Goal: Transaction & Acquisition: Purchase product/service

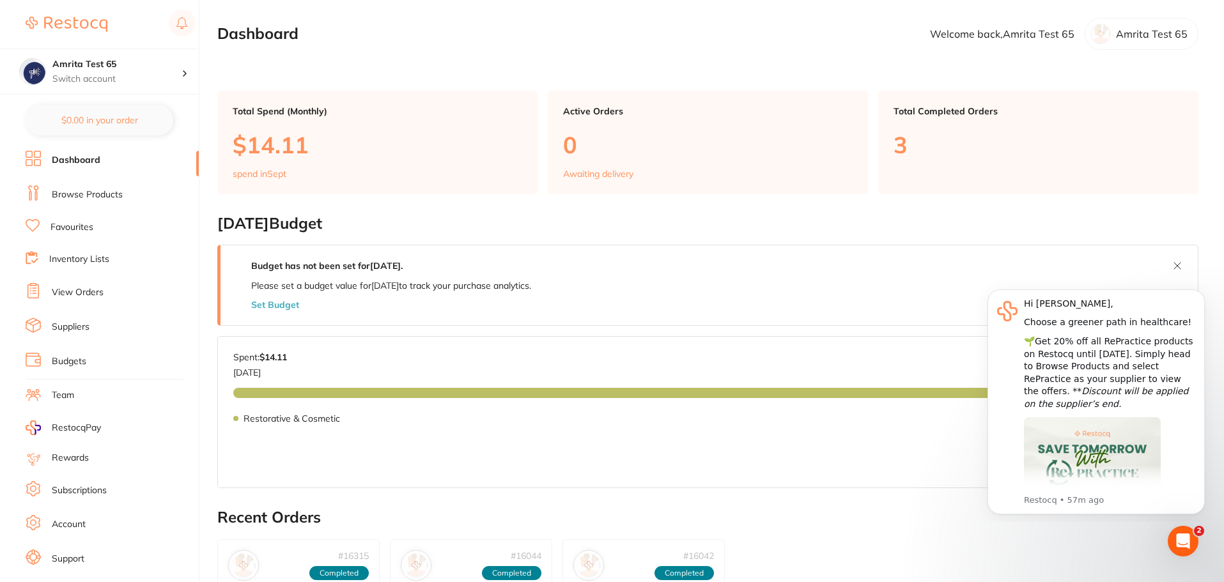
click at [94, 194] on link "Browse Products" at bounding box center [87, 195] width 71 height 13
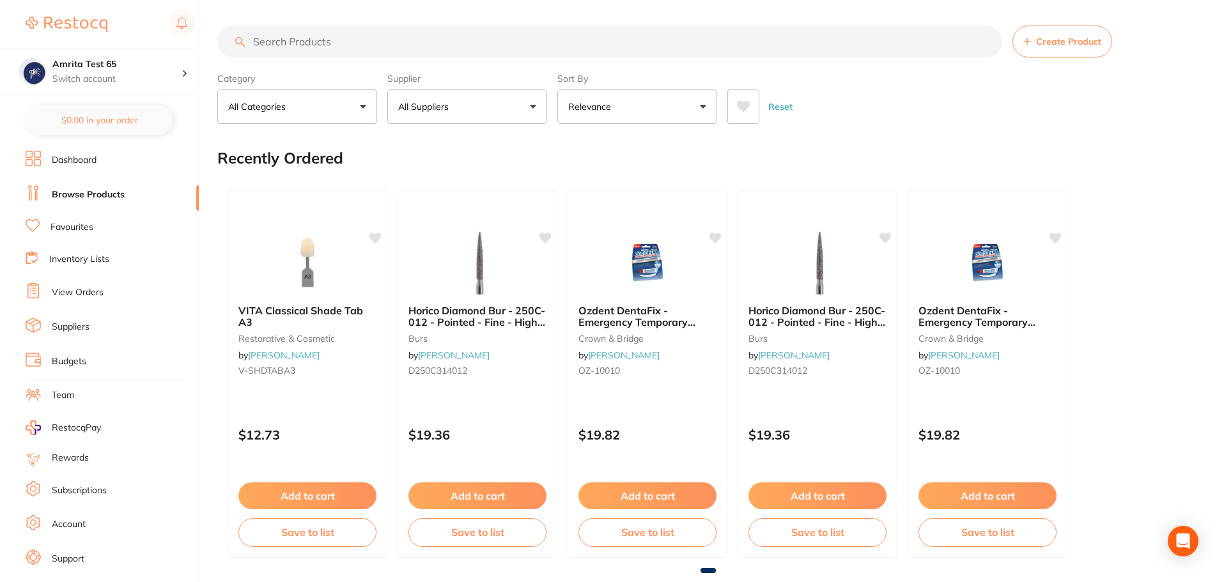
click at [304, 42] on input "search" at bounding box center [609, 42] width 785 height 32
paste input "V-SHDTABA3"
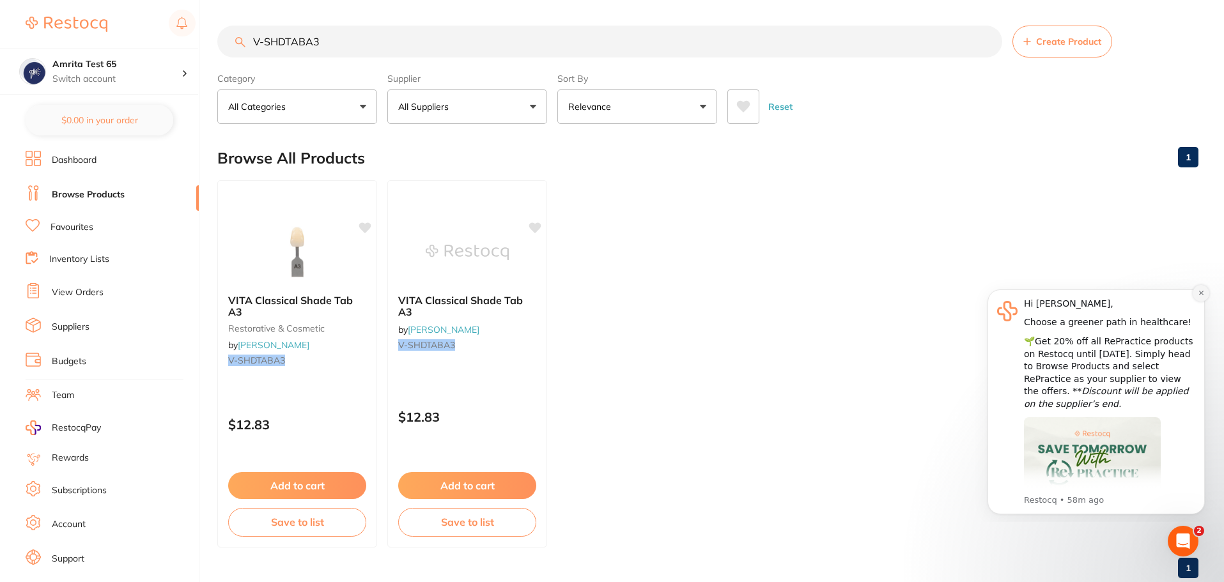
type input "V-SHDTABA3"
click at [1202, 291] on icon "Dismiss notification" at bounding box center [1201, 293] width 7 height 7
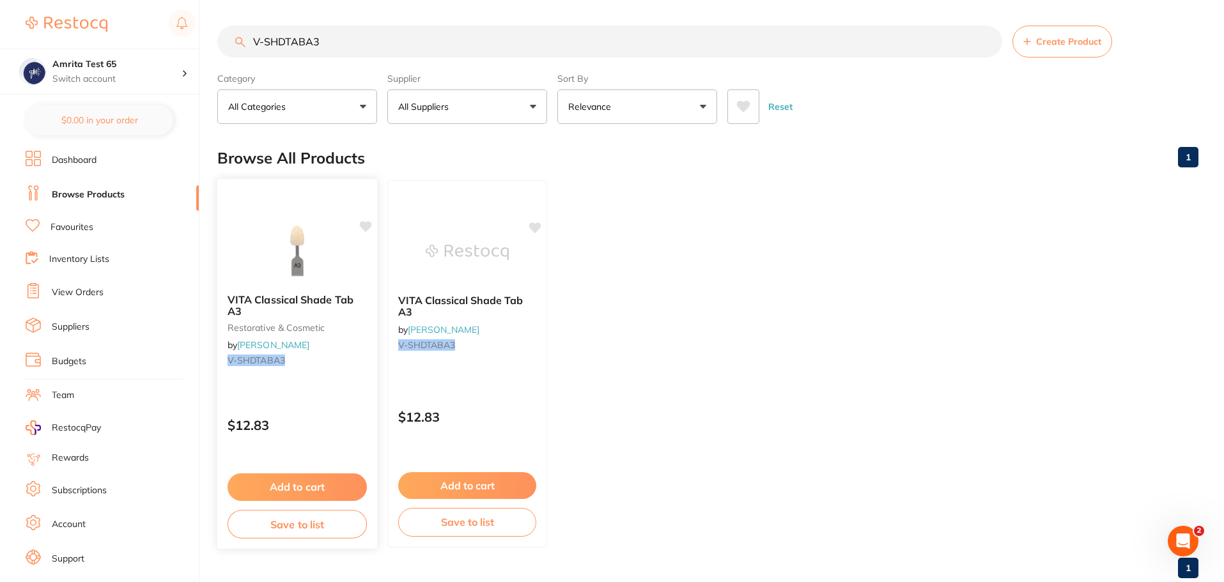
click at [342, 424] on p "$12.83" at bounding box center [297, 425] width 139 height 15
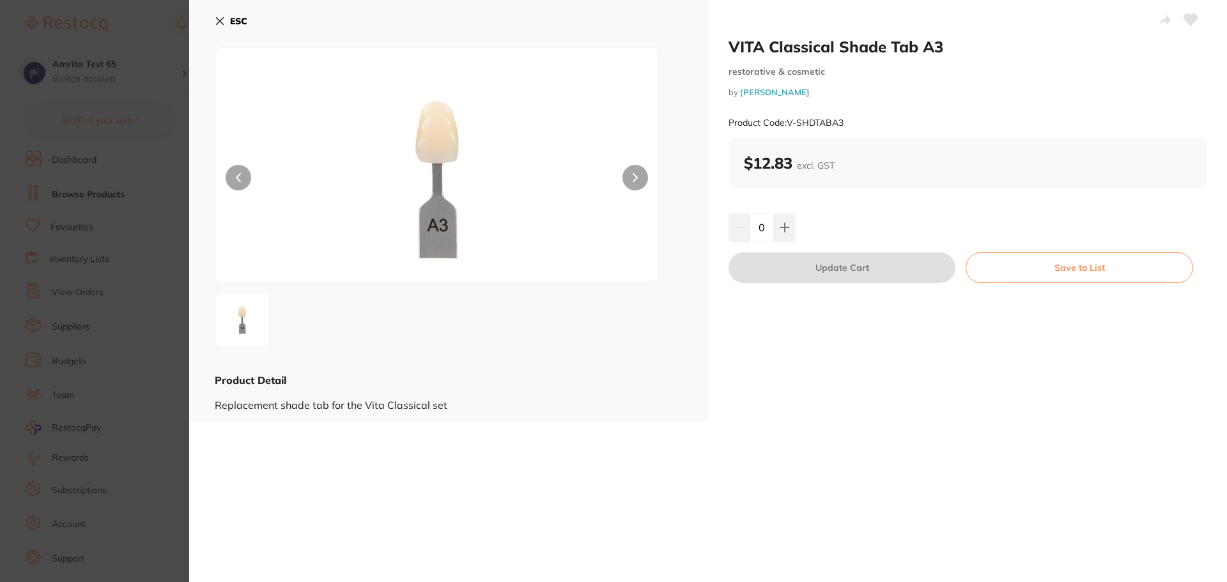
click at [219, 22] on icon at bounding box center [220, 21] width 7 height 7
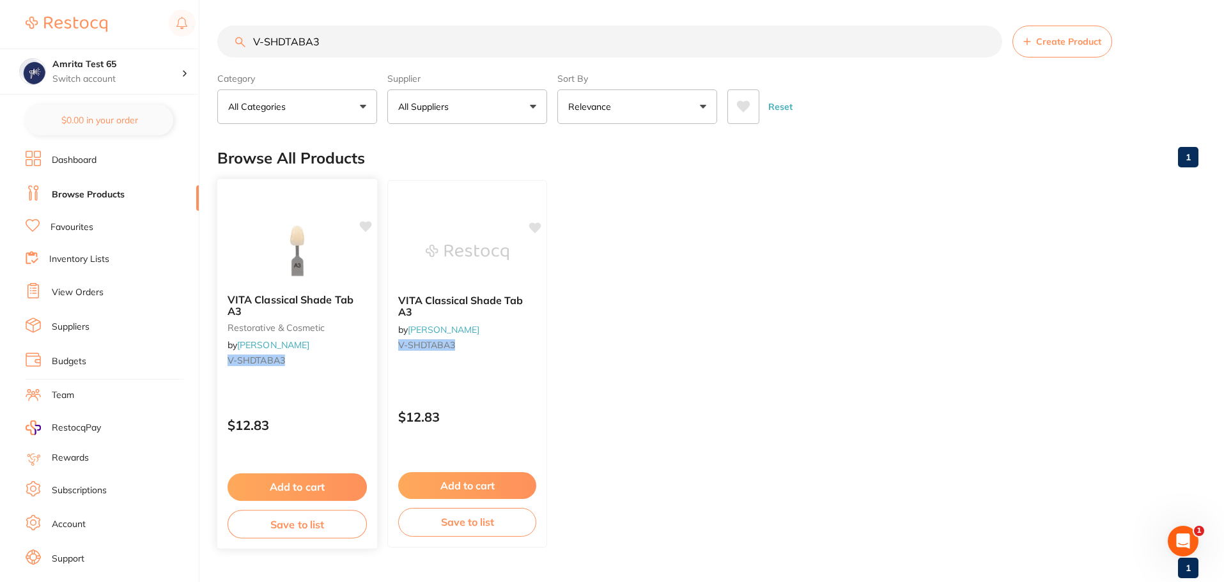
click at [336, 247] on img at bounding box center [297, 251] width 84 height 65
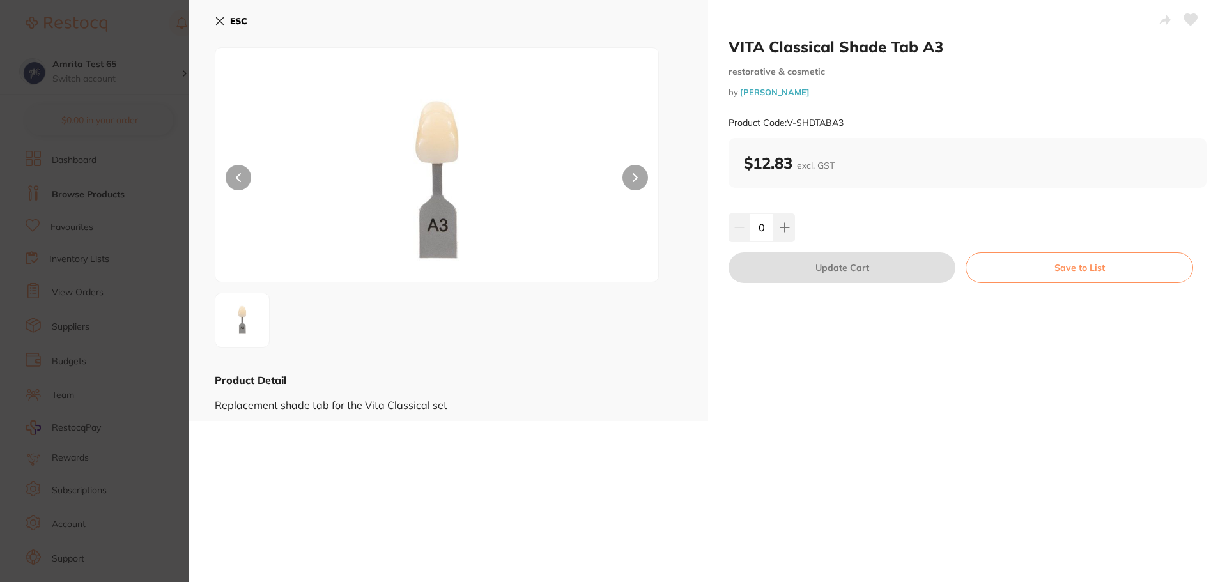
click at [222, 23] on icon at bounding box center [220, 21] width 7 height 7
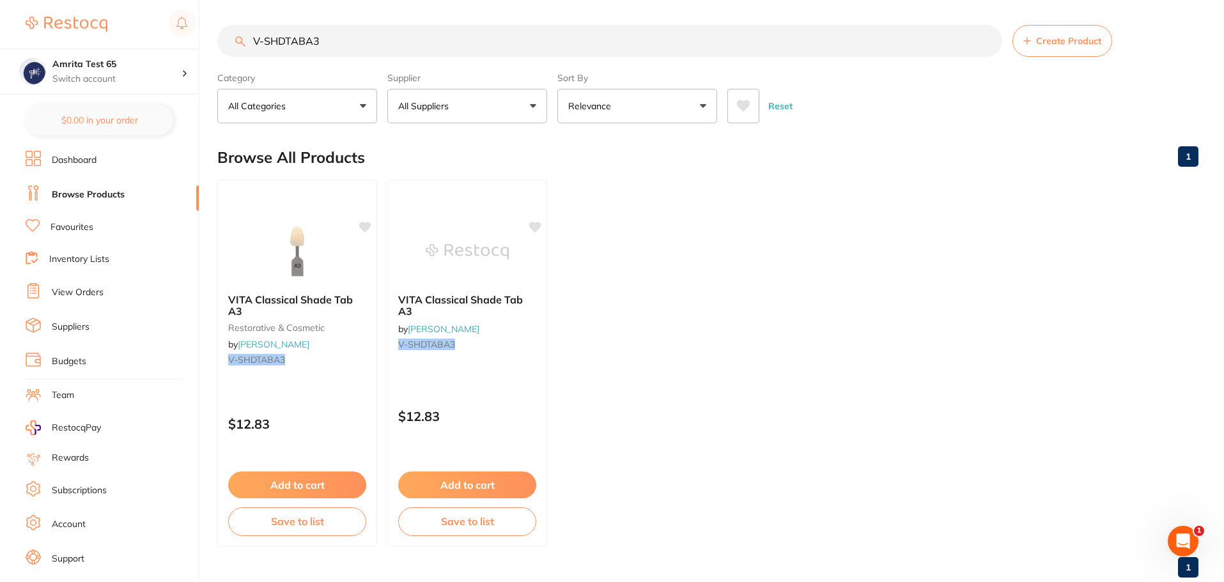
drag, startPoint x: 65, startPoint y: 162, endPoint x: 11, endPoint y: 247, distance: 100.9
click at [65, 162] on link "Dashboard" at bounding box center [74, 160] width 45 height 13
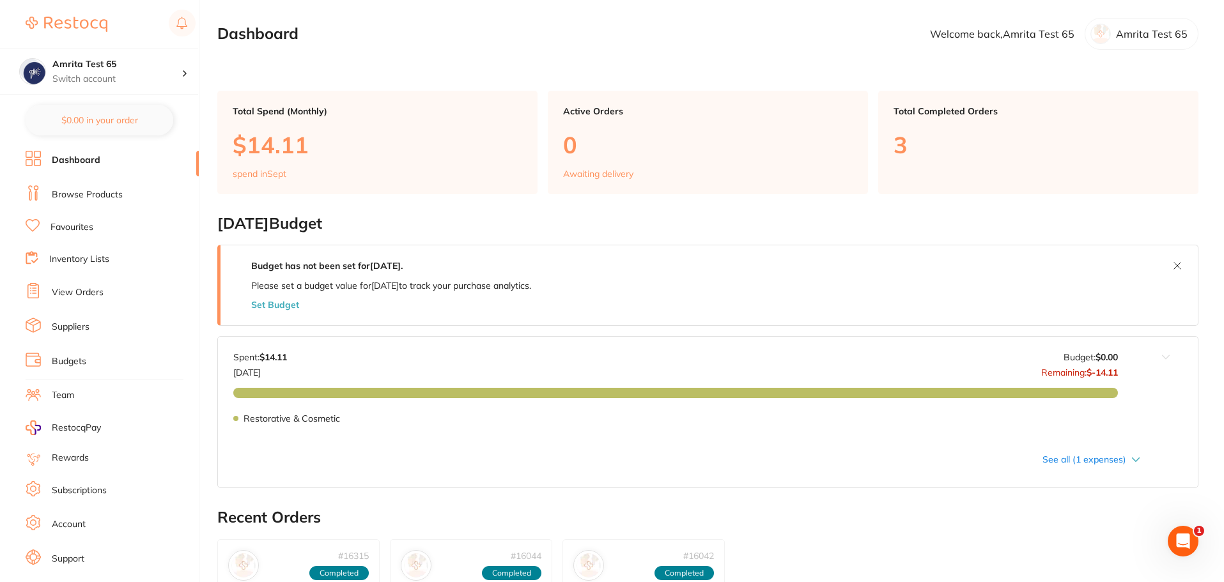
click at [52, 522] on link "Account" at bounding box center [69, 524] width 34 height 13
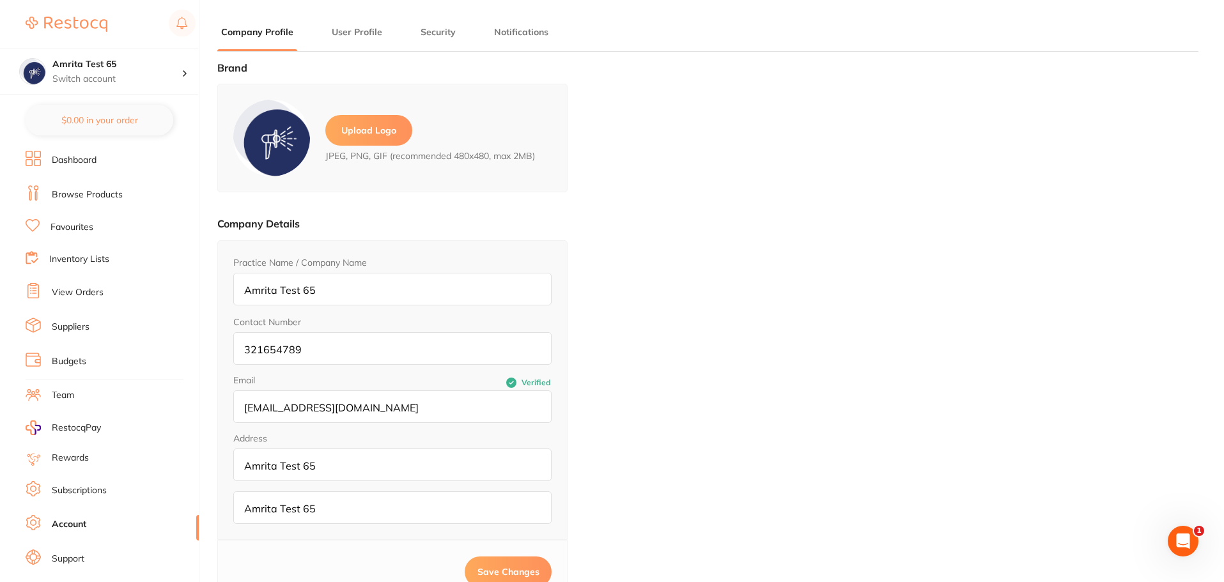
type input "Amrita"
type input "Test 65"
type input "amrita+65@terrificminds.com"
click at [86, 193] on link "Browse Products" at bounding box center [87, 195] width 71 height 13
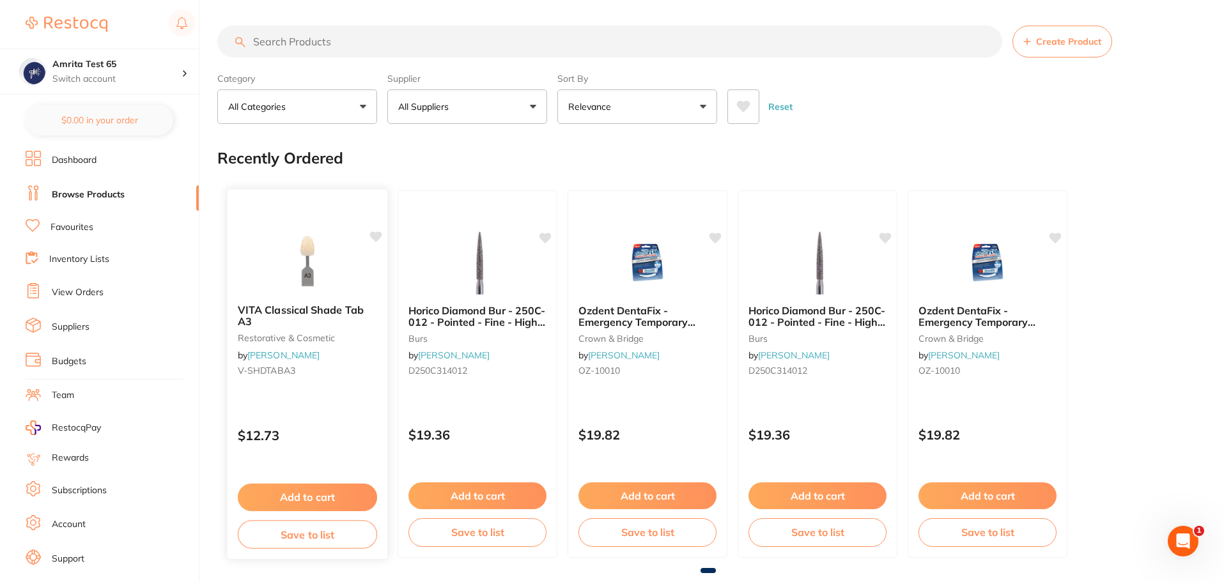
click at [310, 359] on link "[PERSON_NAME]" at bounding box center [283, 355] width 72 height 12
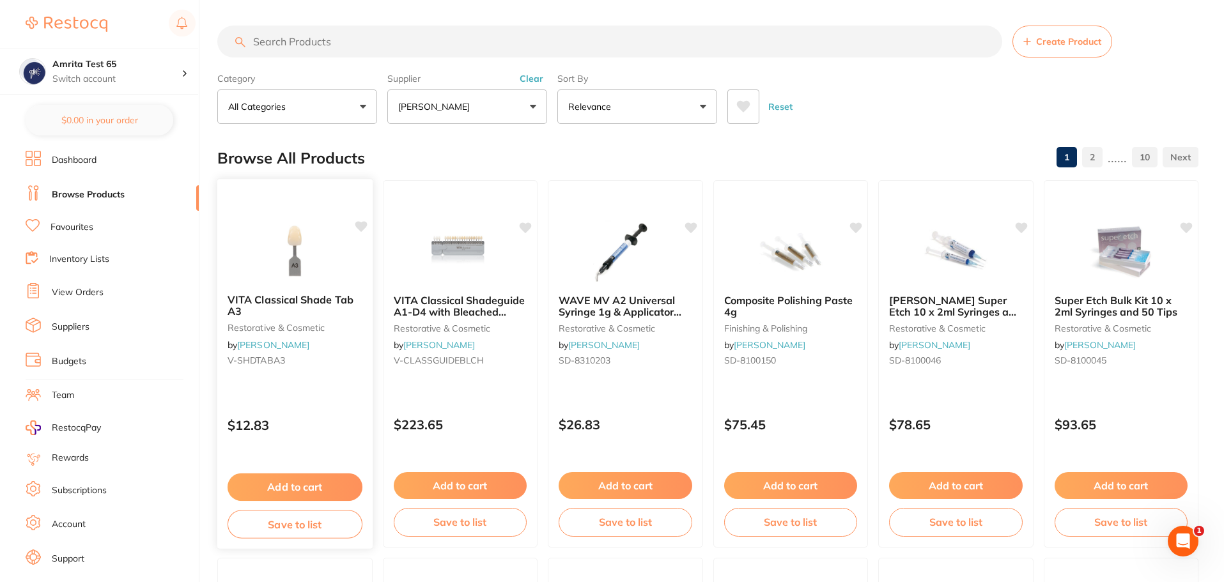
click at [342, 400] on div "VITA Classical Shade Tab A3 restorative & cosmetic by Henry Schein Halas V-SHDT…" at bounding box center [295, 363] width 157 height 371
click at [312, 284] on img at bounding box center [295, 251] width 84 height 65
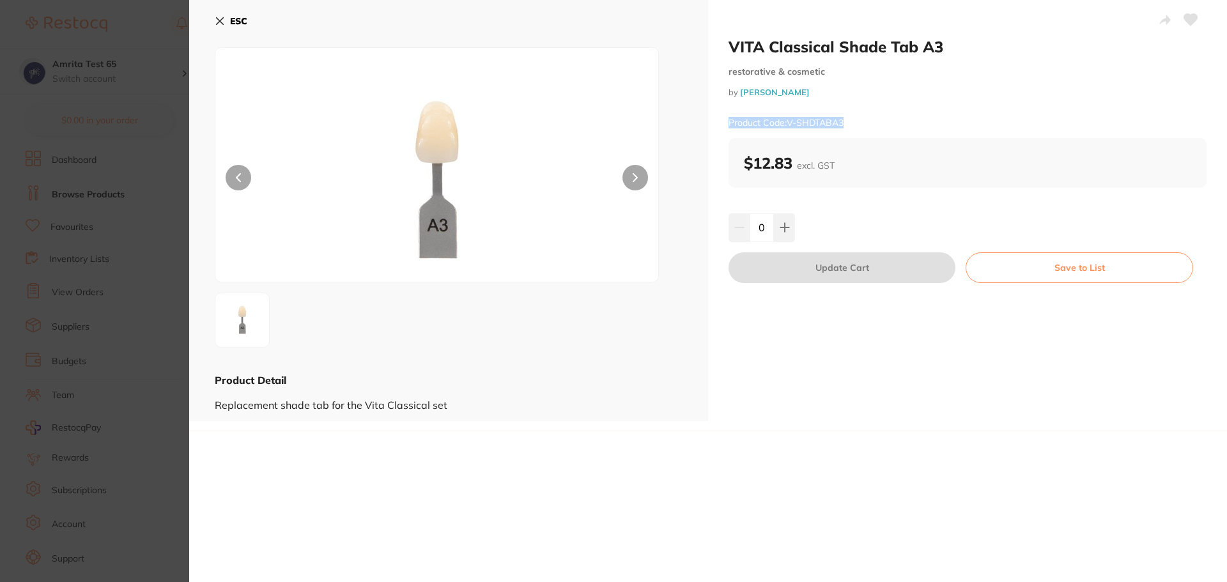
drag, startPoint x: 861, startPoint y: 125, endPoint x: 727, endPoint y: 120, distance: 134.3
click at [729, 120] on div "Product Code: V-SHDTABA3" at bounding box center [968, 122] width 478 height 31
click at [784, 223] on icon at bounding box center [785, 227] width 10 height 10
type input "1"
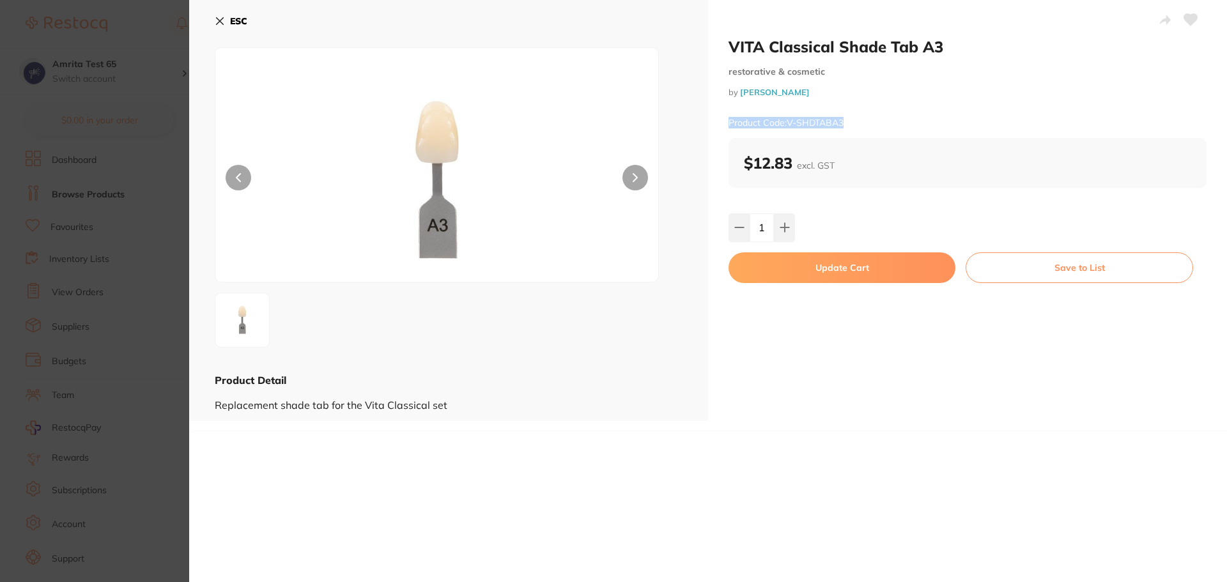
click at [810, 279] on button "Update Cart" at bounding box center [842, 267] width 227 height 31
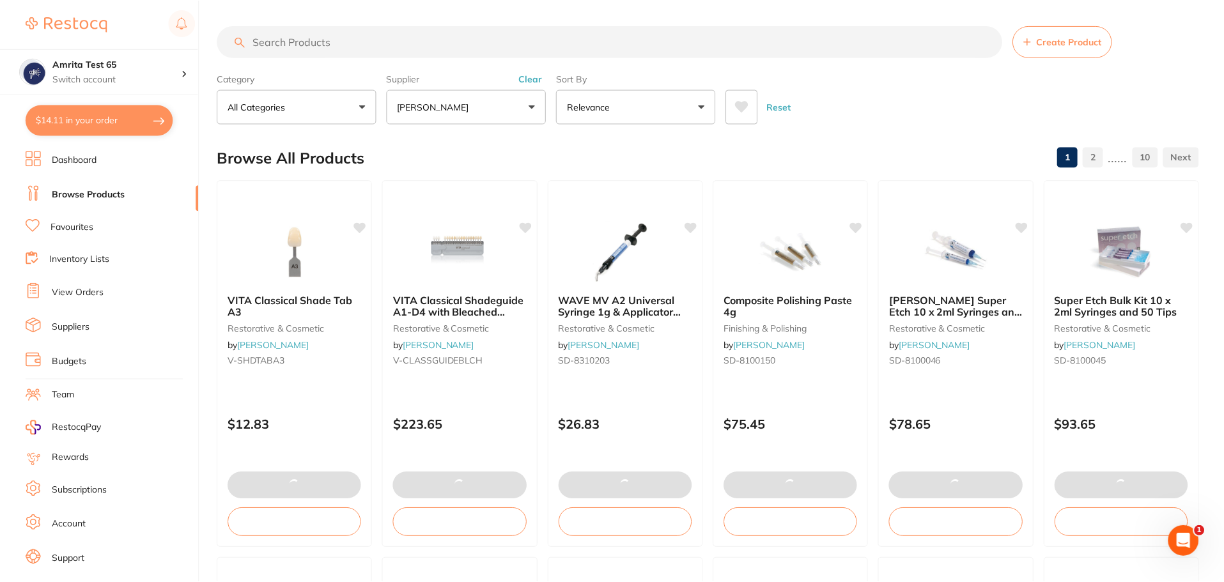
scroll to position [1, 0]
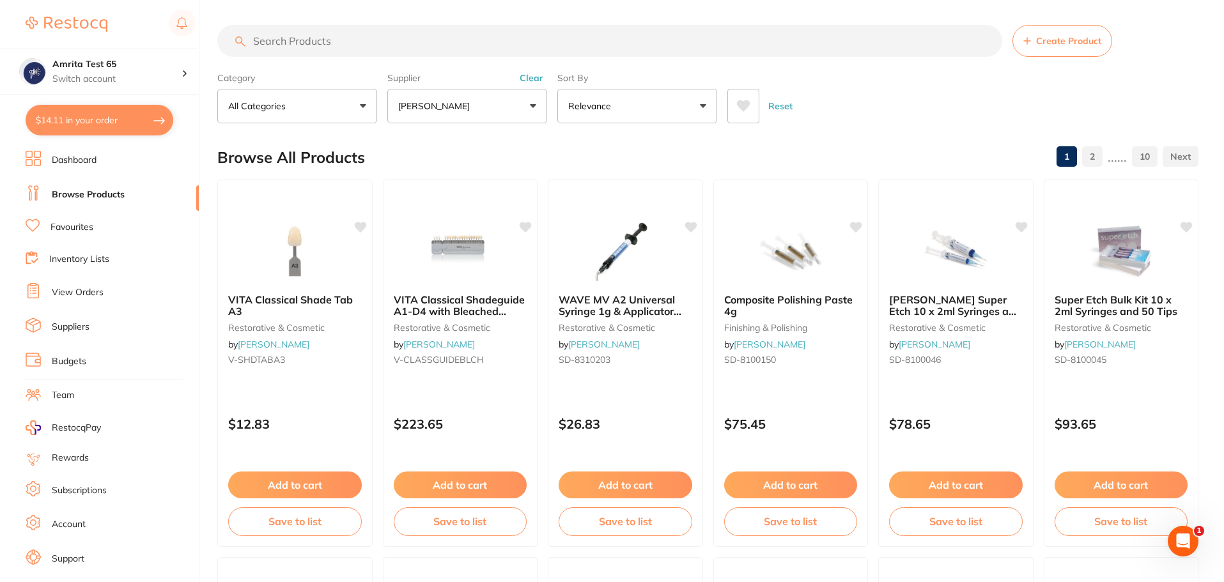
click at [127, 130] on button "$14.11 in your order" at bounding box center [100, 120] width 148 height 31
checkbox input "true"
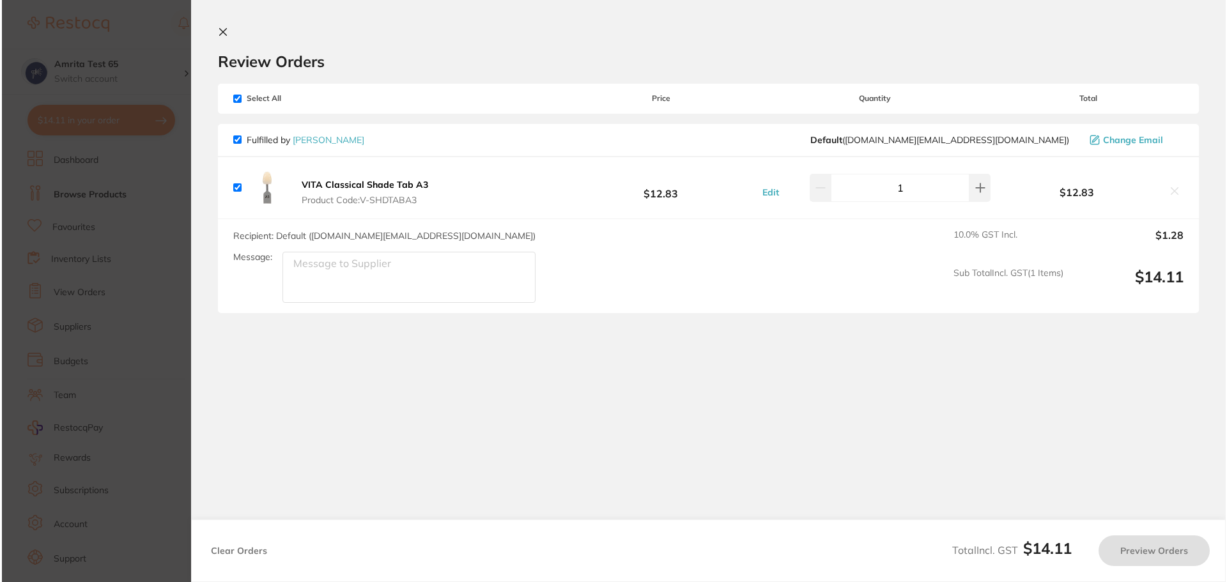
scroll to position [0, 0]
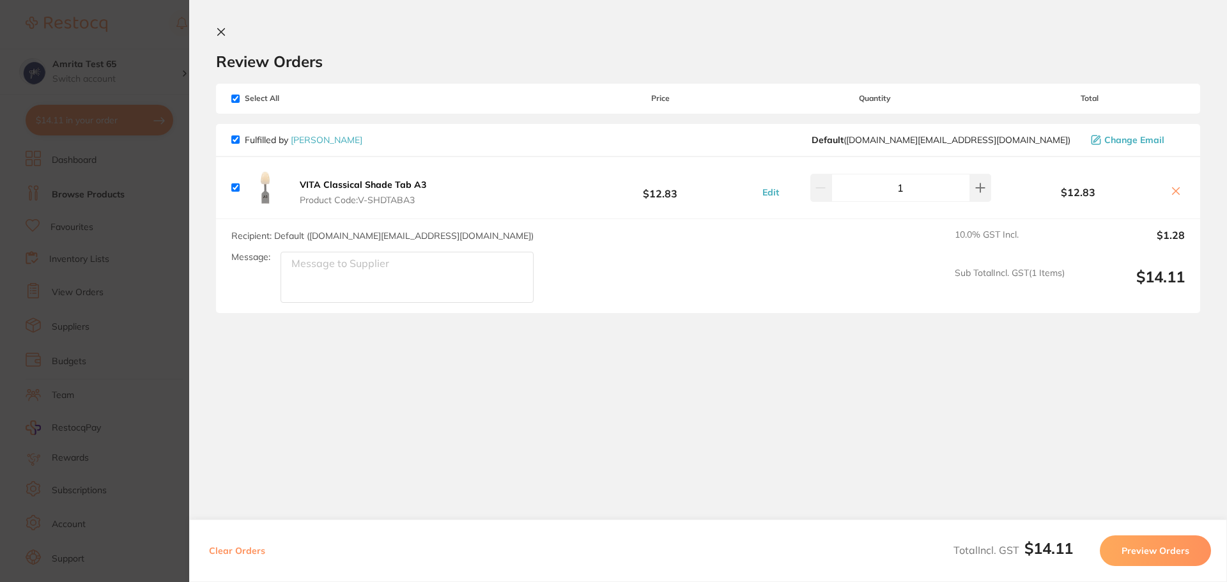
click at [1135, 552] on button "Preview Orders" at bounding box center [1155, 551] width 111 height 31
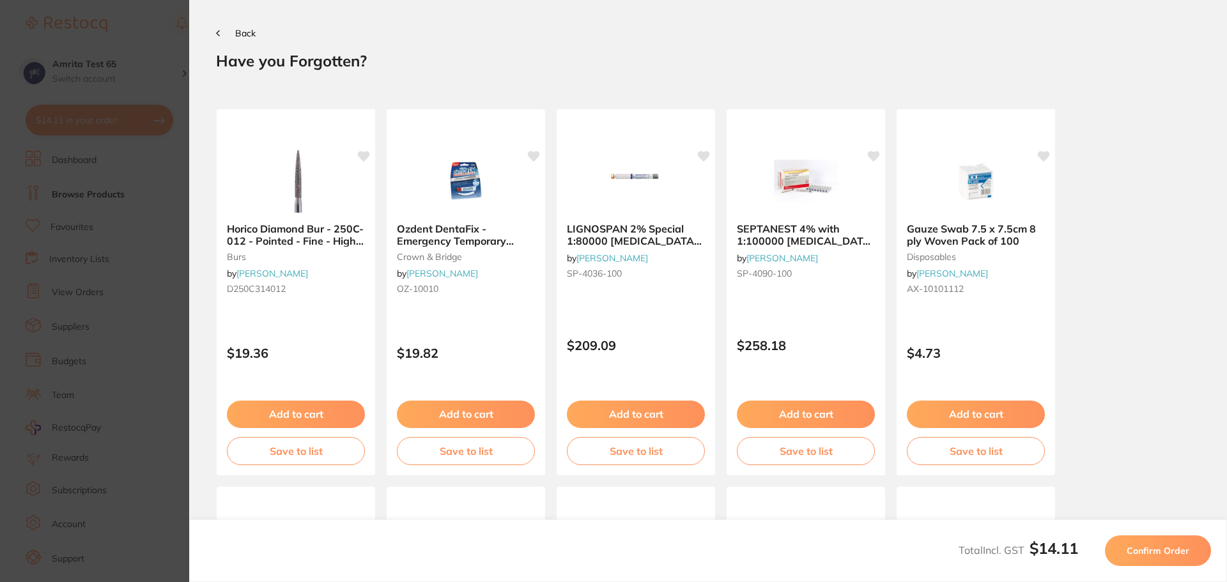
click at [1133, 550] on span "Confirm Order" at bounding box center [1158, 551] width 63 height 12
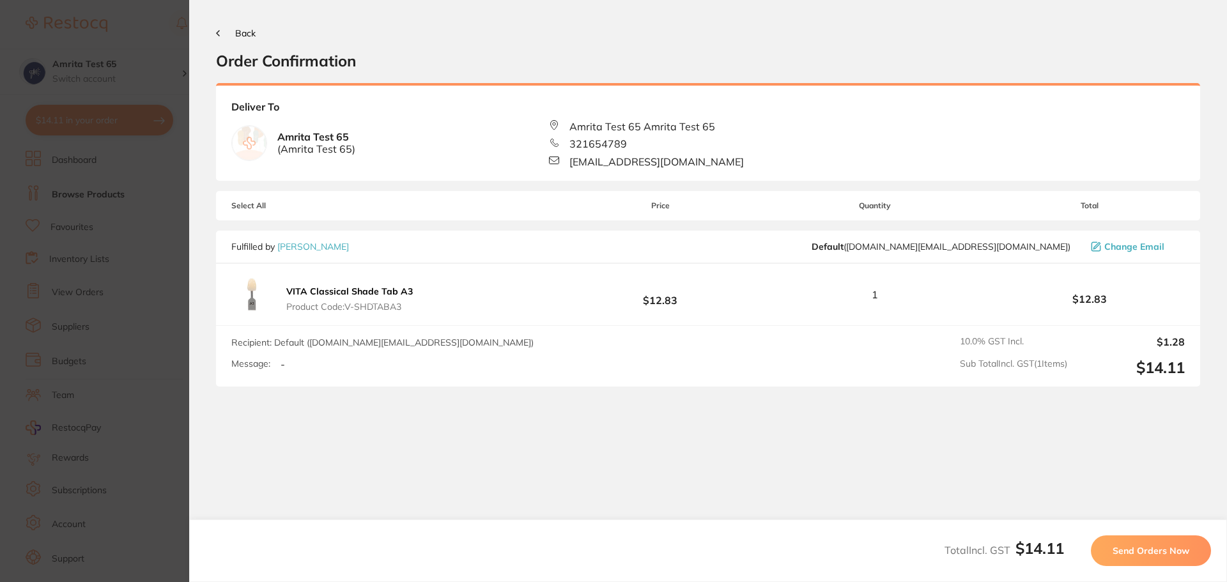
click at [1130, 552] on span "Send Orders Now" at bounding box center [1151, 551] width 77 height 12
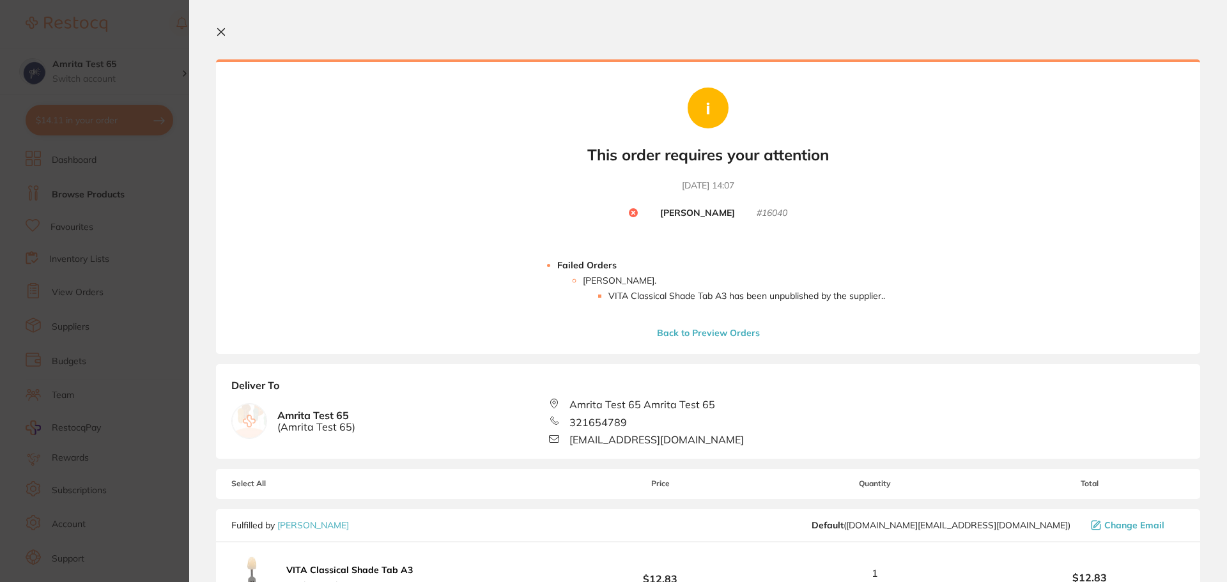
click at [224, 32] on icon at bounding box center [221, 32] width 10 height 10
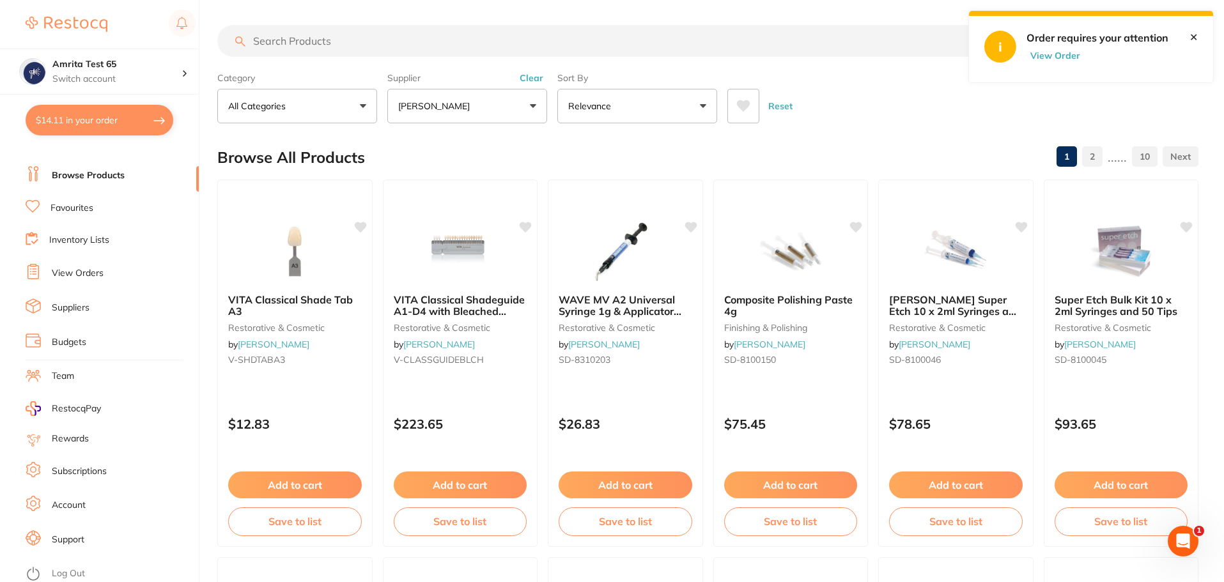
scroll to position [22, 0]
click at [72, 565] on link "Log Out" at bounding box center [68, 571] width 33 height 13
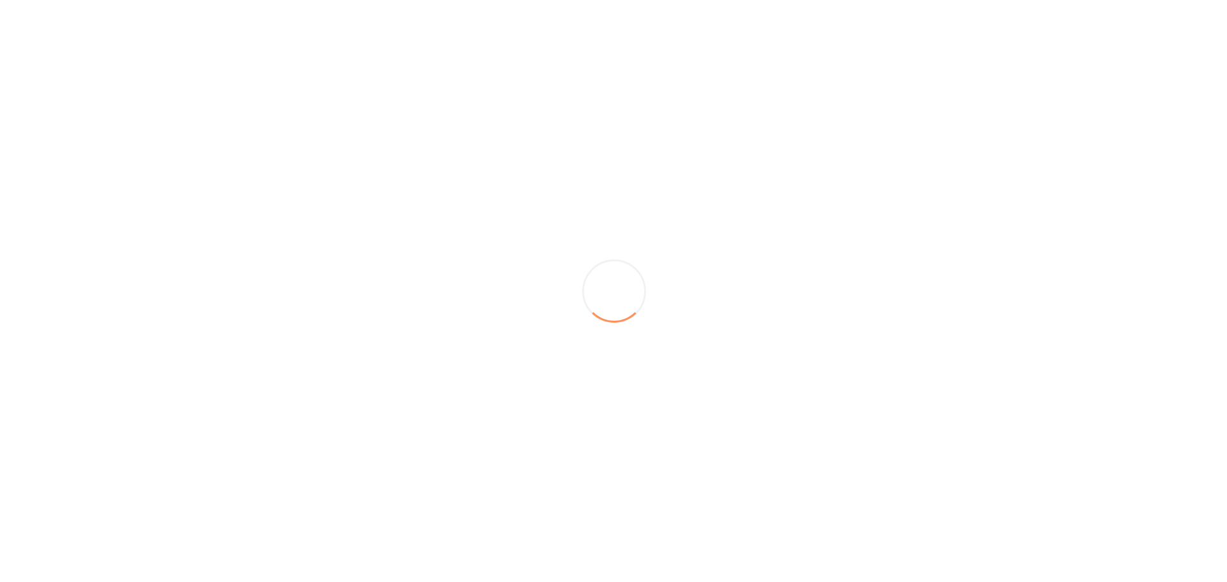
scroll to position [0, 0]
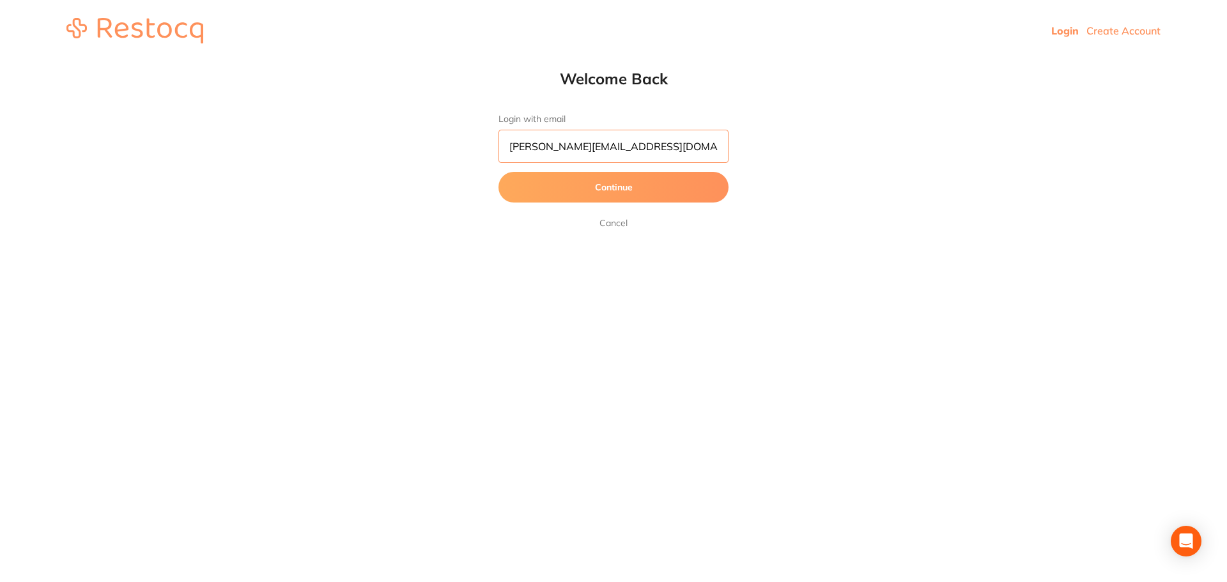
scroll to position [1, 0]
drag, startPoint x: 662, startPoint y: 144, endPoint x: 169, endPoint y: 178, distance: 493.3
click at [167, 178] on div "Welcome Back Login with email abhinav.m@terrificminds.com Continue Cancel" at bounding box center [613, 150] width 1227 height 162
paste input "mrita+78"
type input "[EMAIL_ADDRESS][DOMAIN_NAME]"
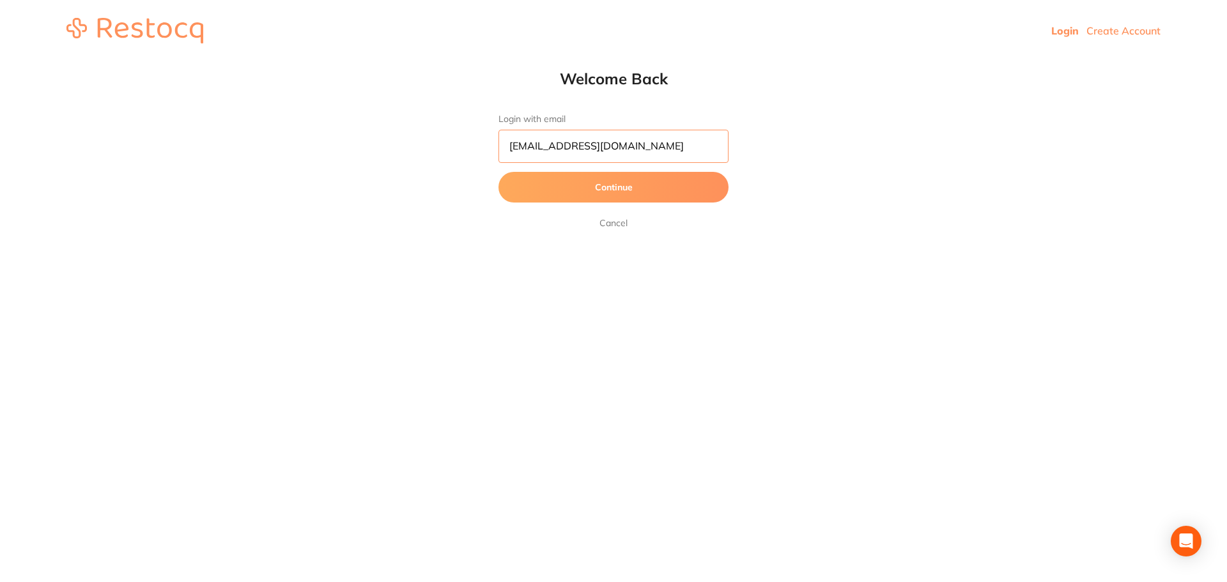
click at [499, 172] on button "Continue" at bounding box center [614, 187] width 230 height 31
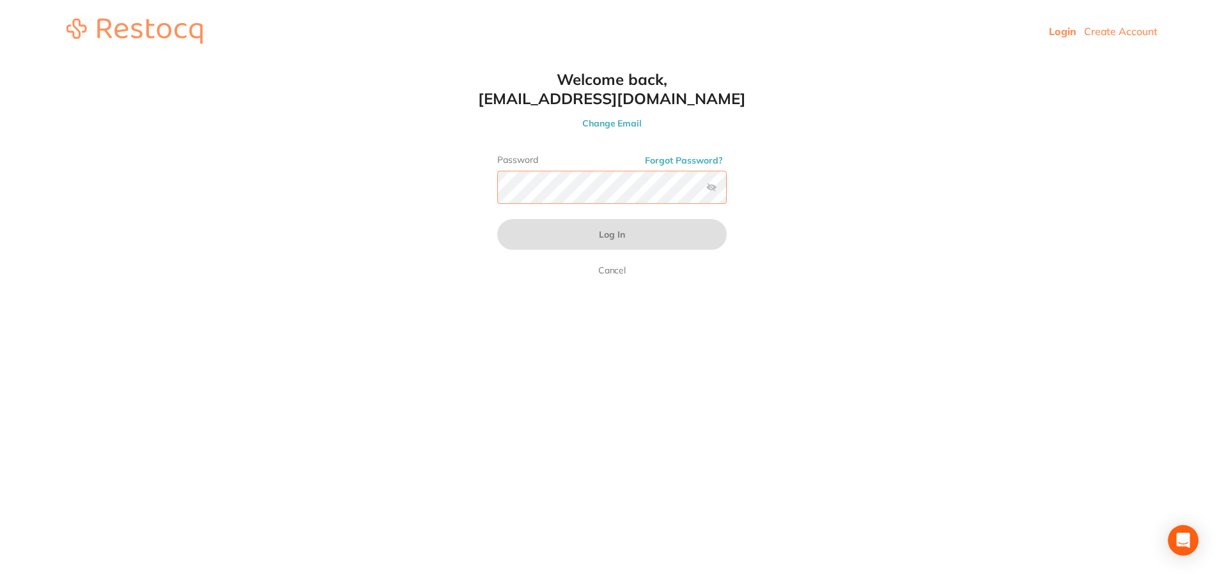
scroll to position [0, 0]
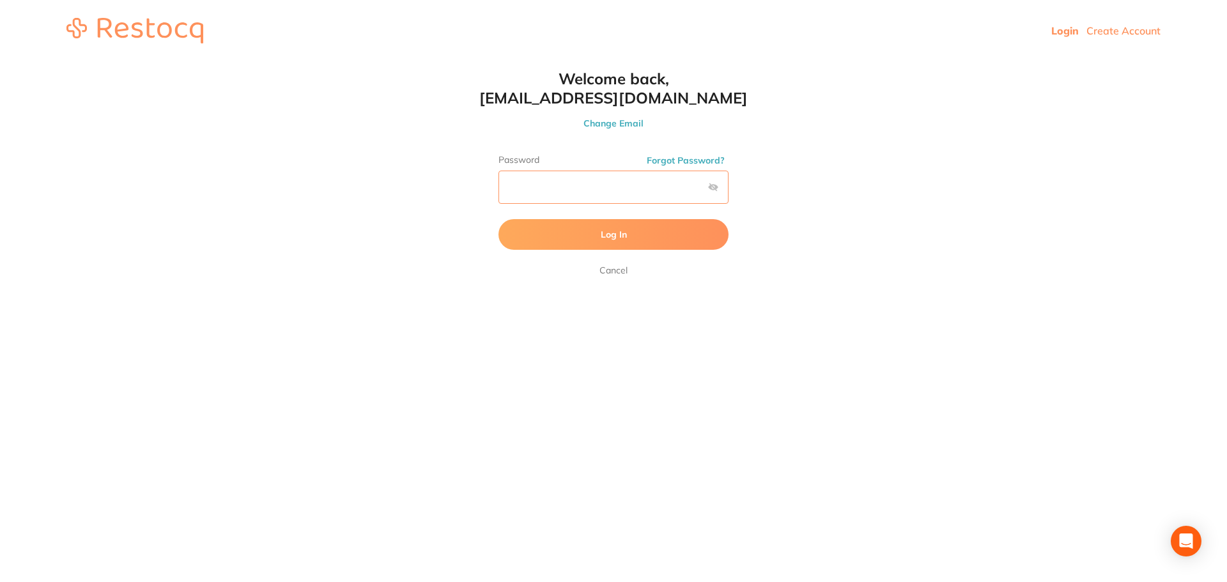
click at [499, 219] on button "Log In" at bounding box center [614, 234] width 230 height 31
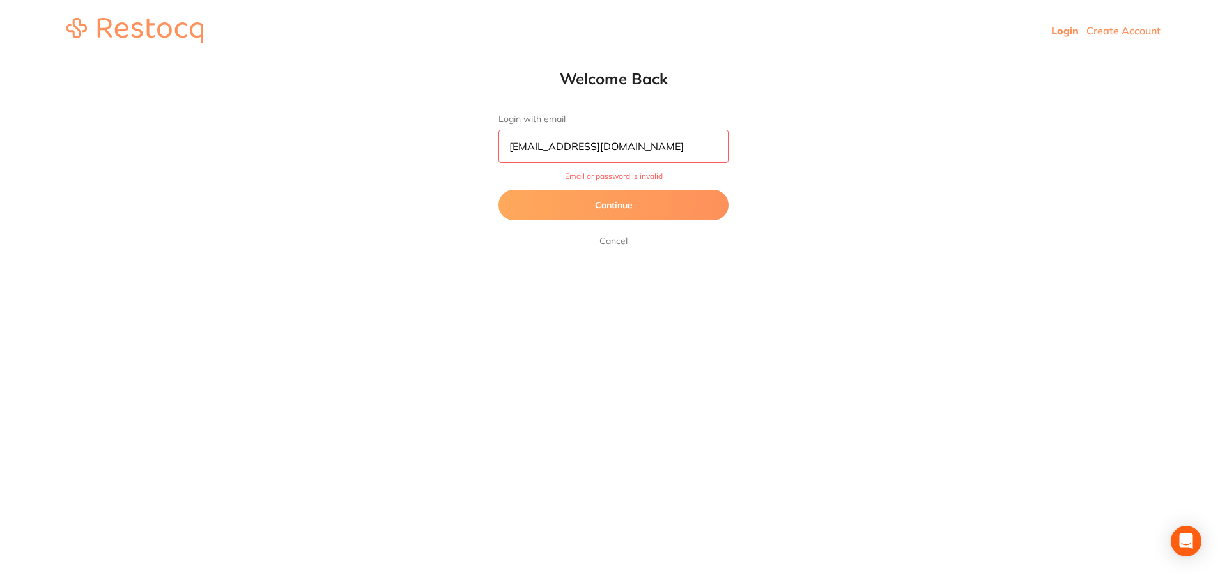
click at [627, 201] on button "Continue" at bounding box center [614, 205] width 230 height 31
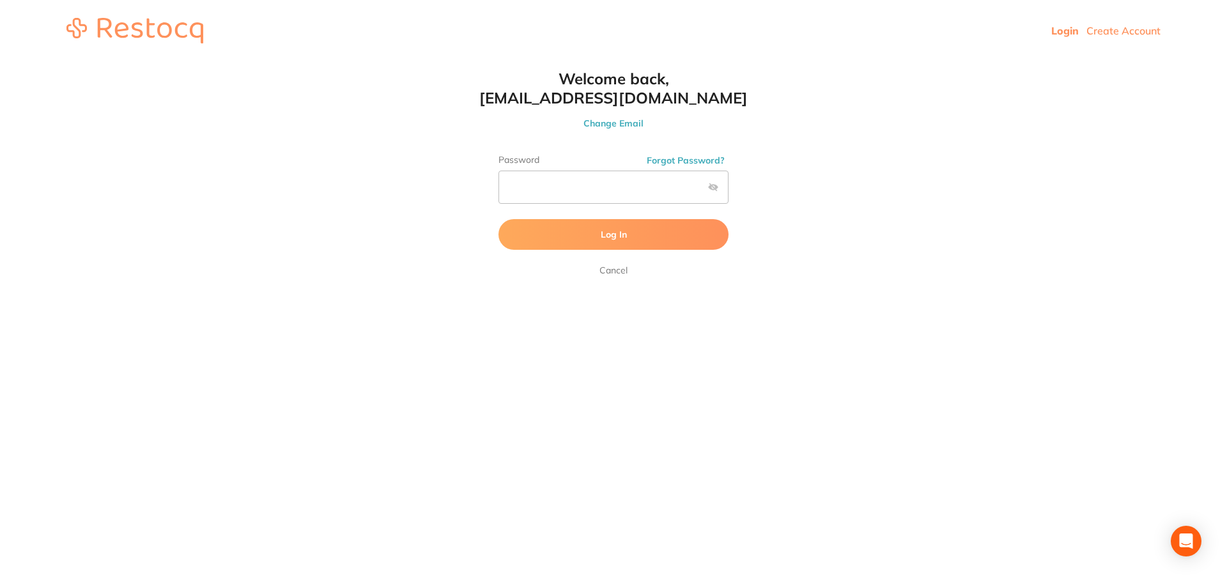
click at [711, 185] on label at bounding box center [713, 187] width 10 height 10
click at [729, 191] on input "checkbox" at bounding box center [729, 191] width 0 height 0
click at [499, 219] on button "Log In" at bounding box center [614, 234] width 230 height 31
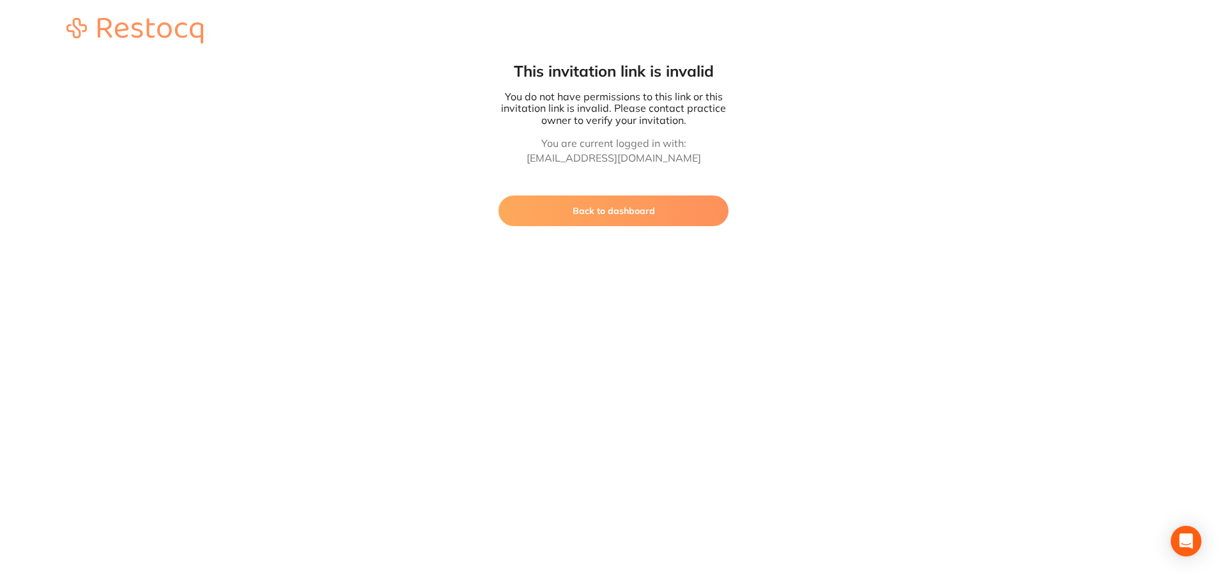
click at [550, 226] on html "This invitation link is invalid You do not have permissions to this link or thi…" at bounding box center [613, 113] width 1227 height 226
click at [550, 219] on button "Back to dashboard" at bounding box center [614, 211] width 230 height 31
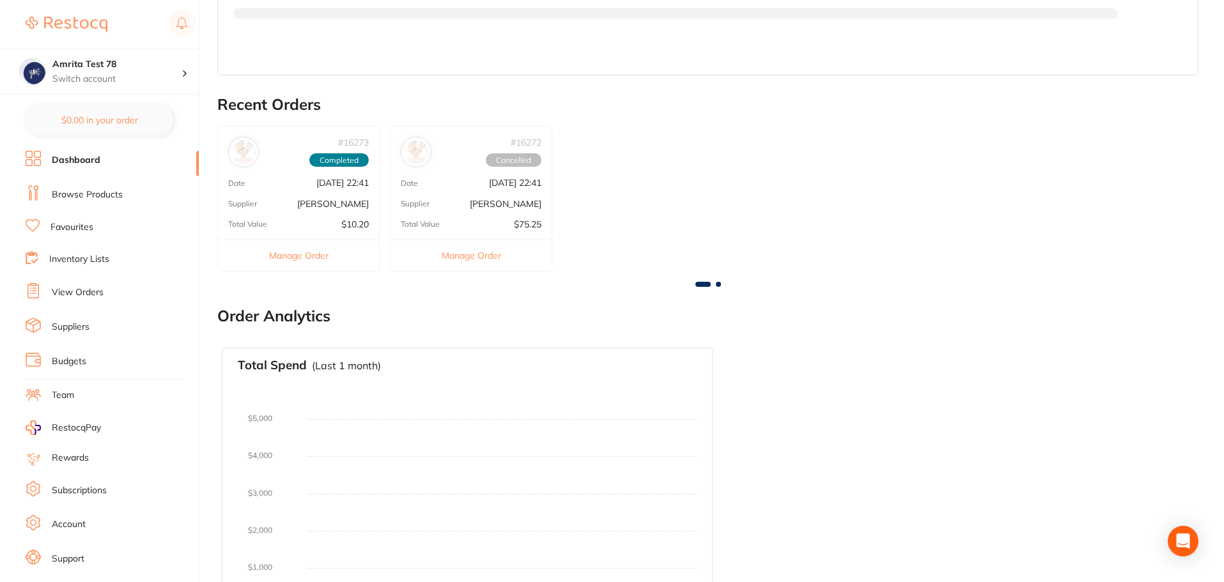
scroll to position [318, 0]
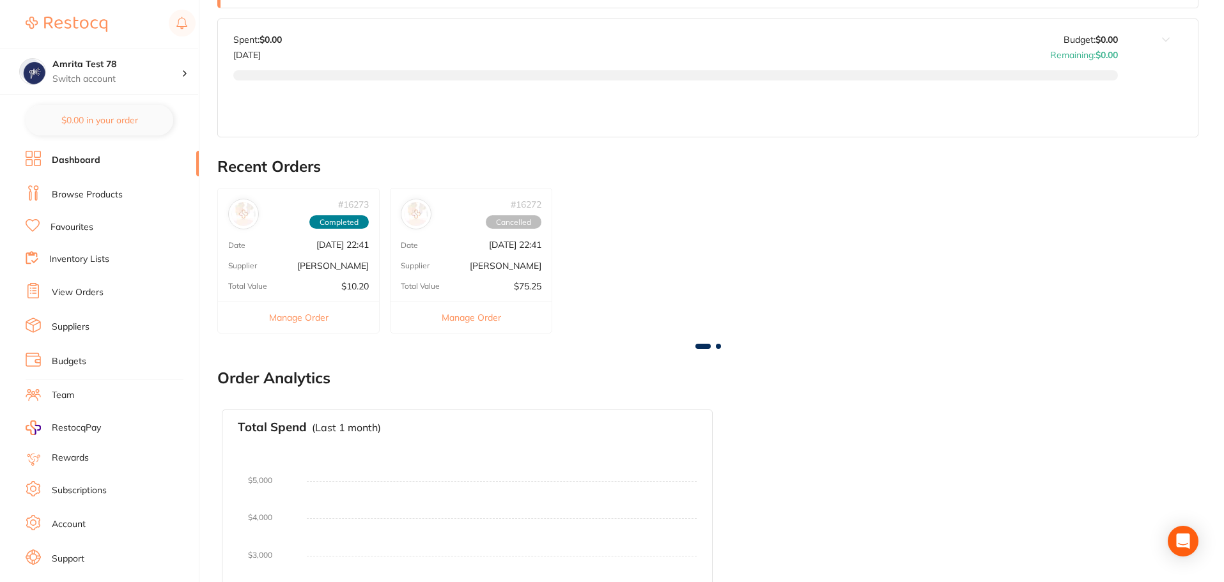
click at [94, 196] on link "Browse Products" at bounding box center [87, 195] width 71 height 13
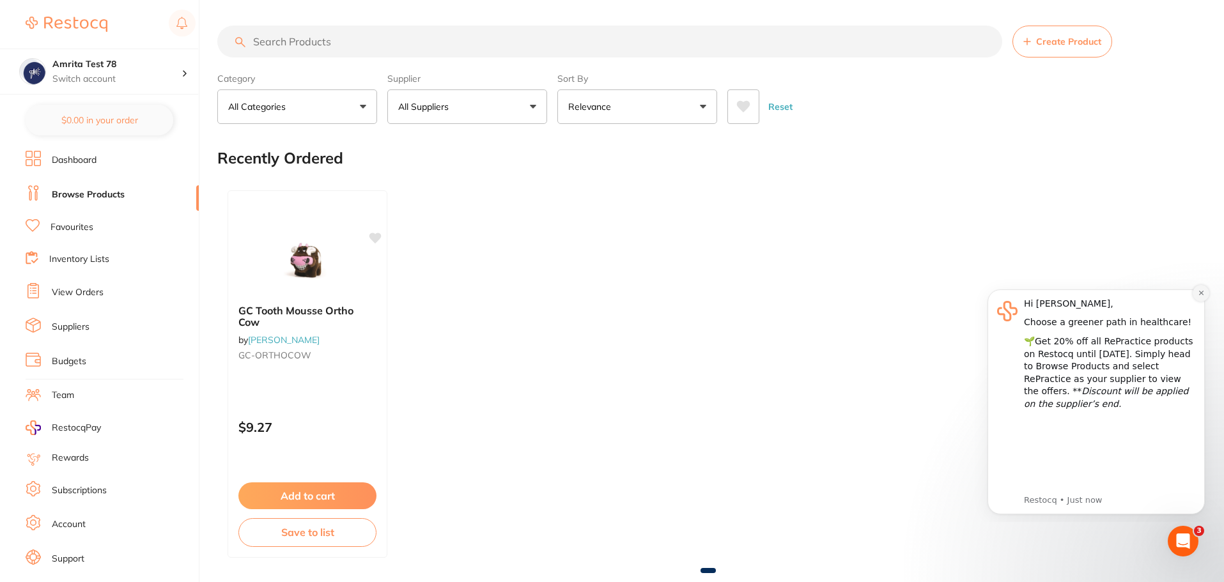
click at [1203, 291] on icon "Dismiss notification" at bounding box center [1201, 293] width 7 height 7
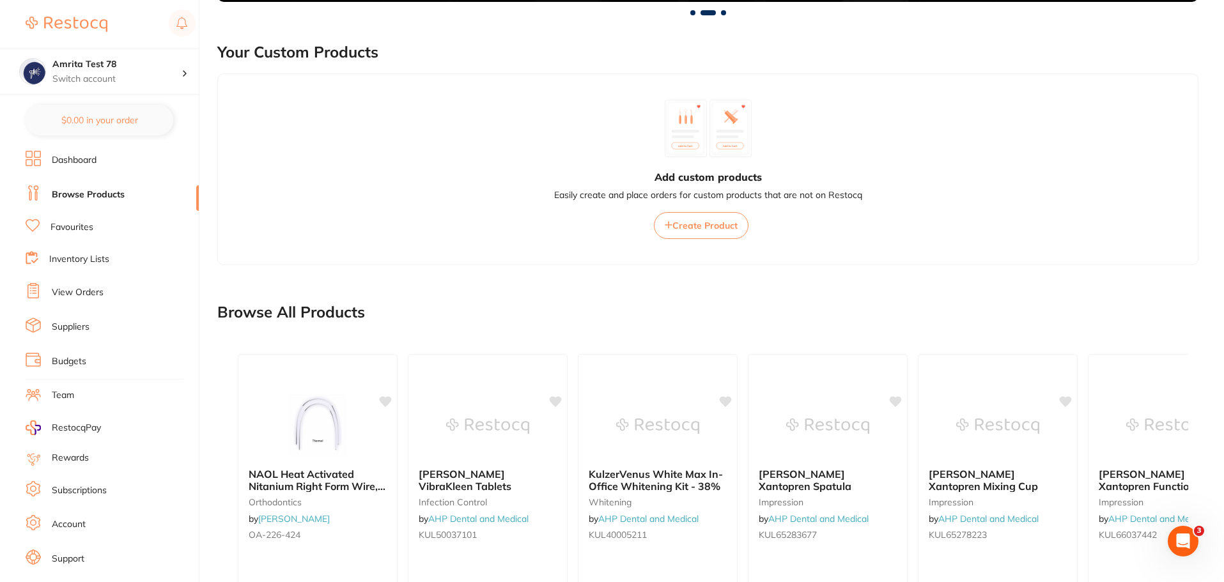
scroll to position [959, 0]
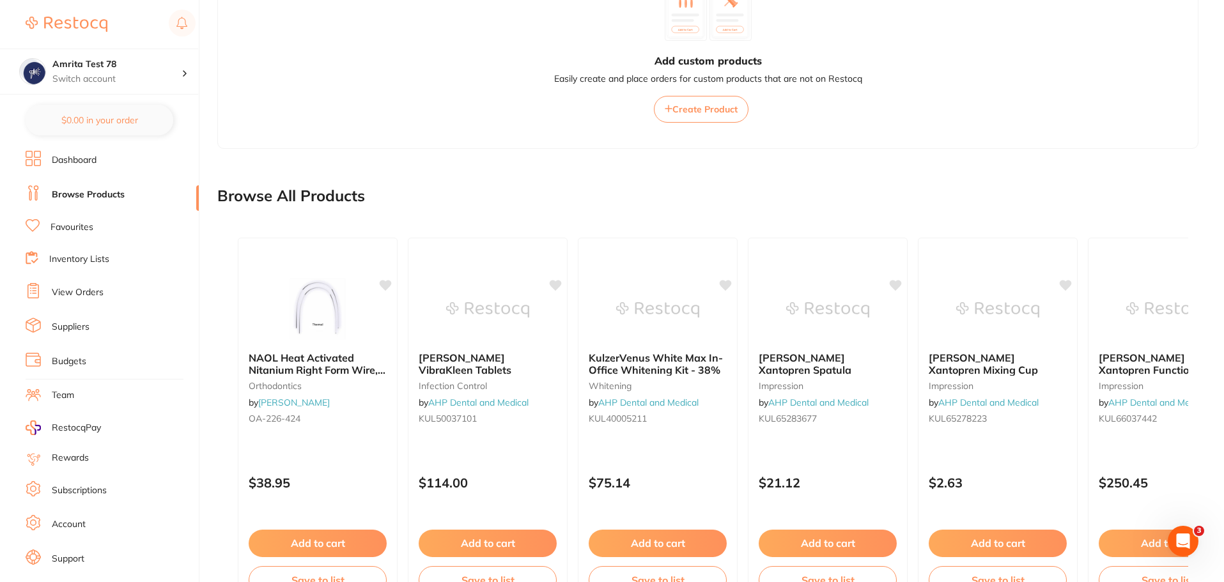
click at [83, 163] on link "Dashboard" at bounding box center [74, 160] width 45 height 13
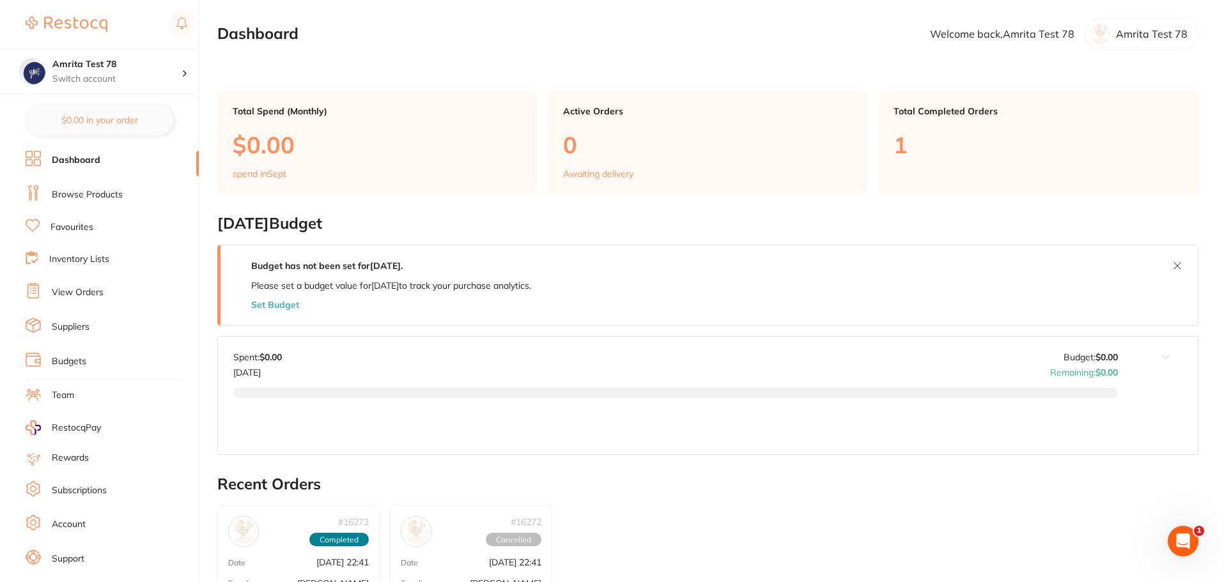
click at [91, 196] on link "Browse Products" at bounding box center [87, 195] width 71 height 13
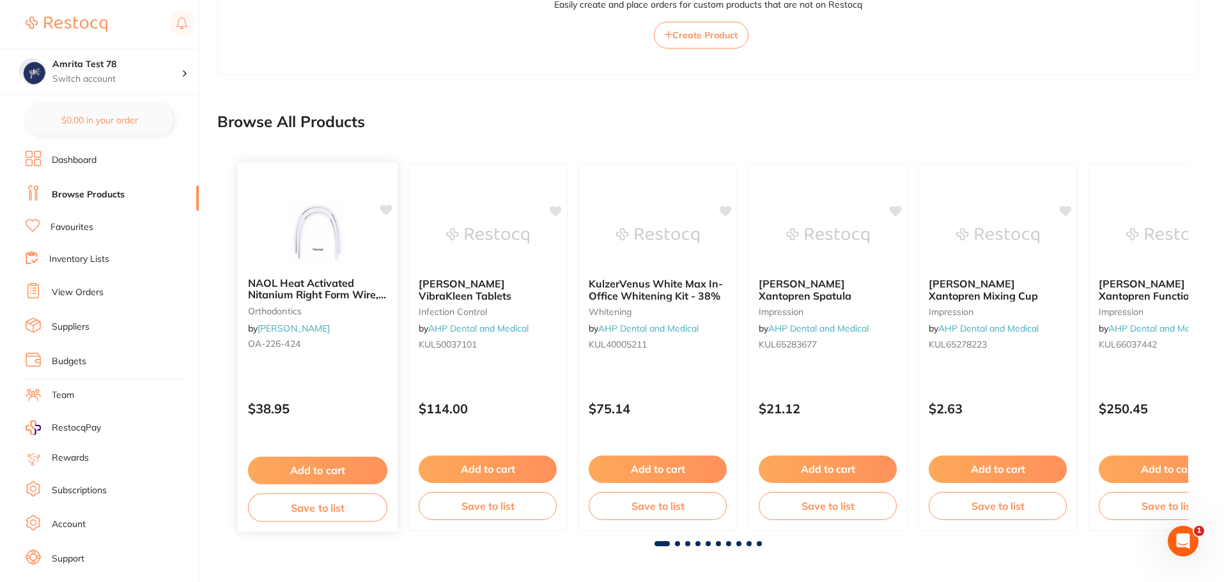
click at [359, 387] on div "NAOL Heat Activated Nitanium Right Form Wire, 020X020 Upper, 10-Pack orthodonti…" at bounding box center [318, 347] width 162 height 371
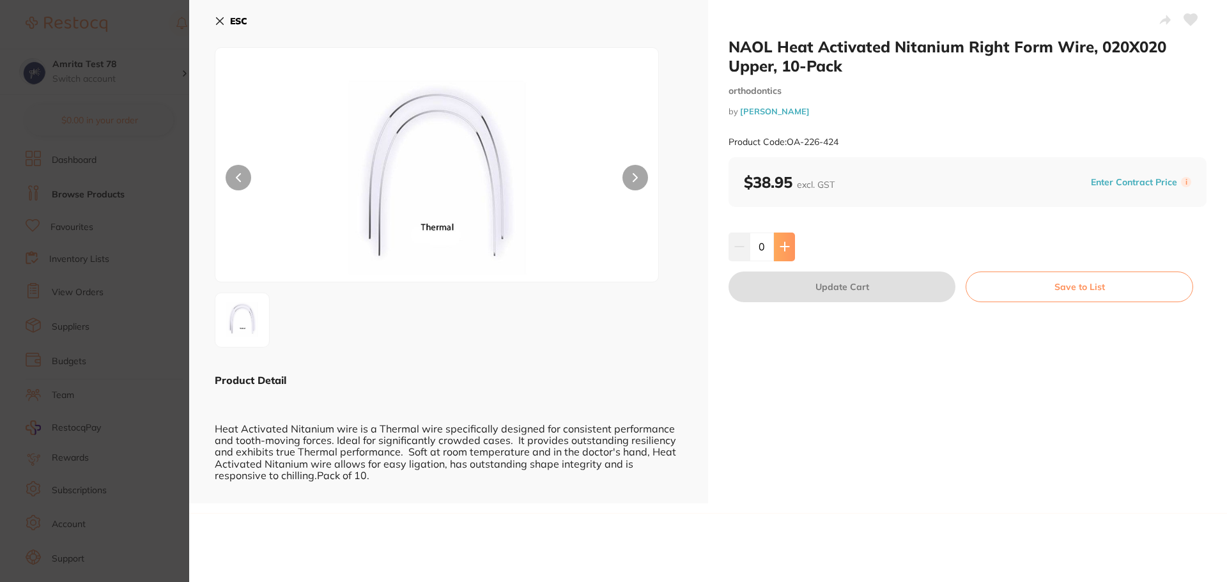
click at [787, 242] on icon at bounding box center [785, 247] width 10 height 10
type input "1"
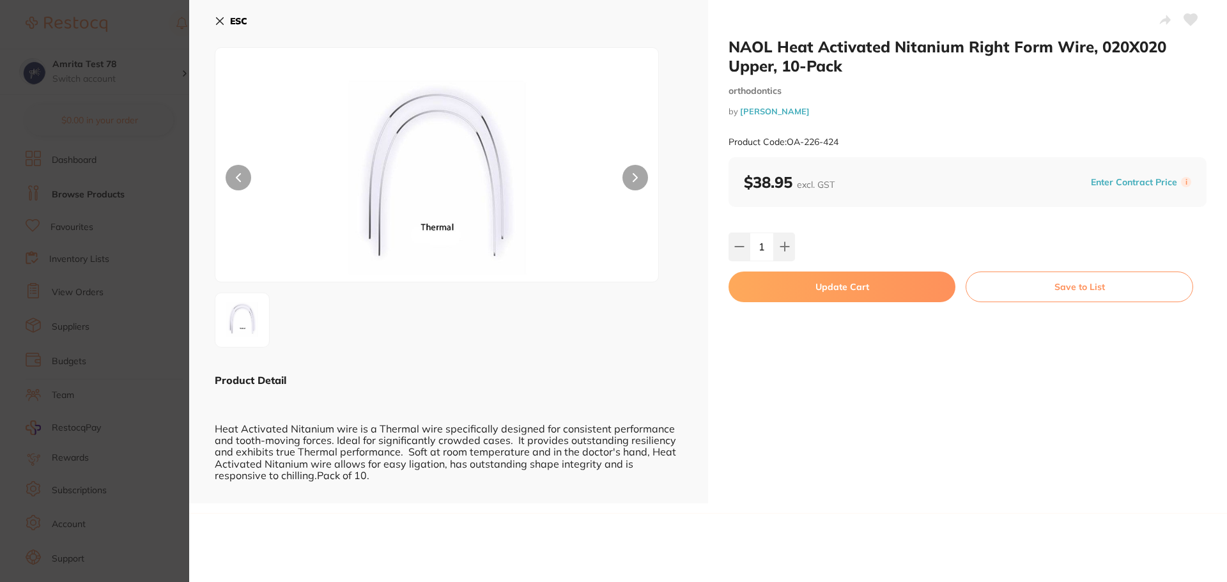
click at [805, 295] on button "Update Cart" at bounding box center [842, 287] width 227 height 31
checkbox input "false"
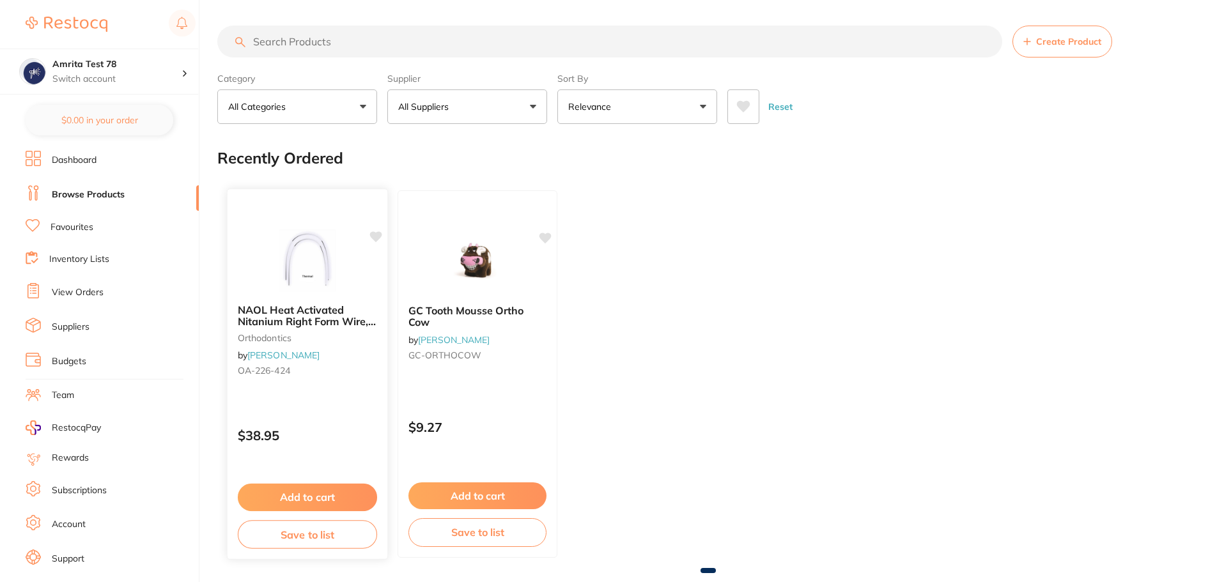
click at [353, 395] on div "NAOL Heat Activated Nitanium Right Form Wire, 020X020 Upper, 10-Pack orthodonti…" at bounding box center [308, 374] width 162 height 371
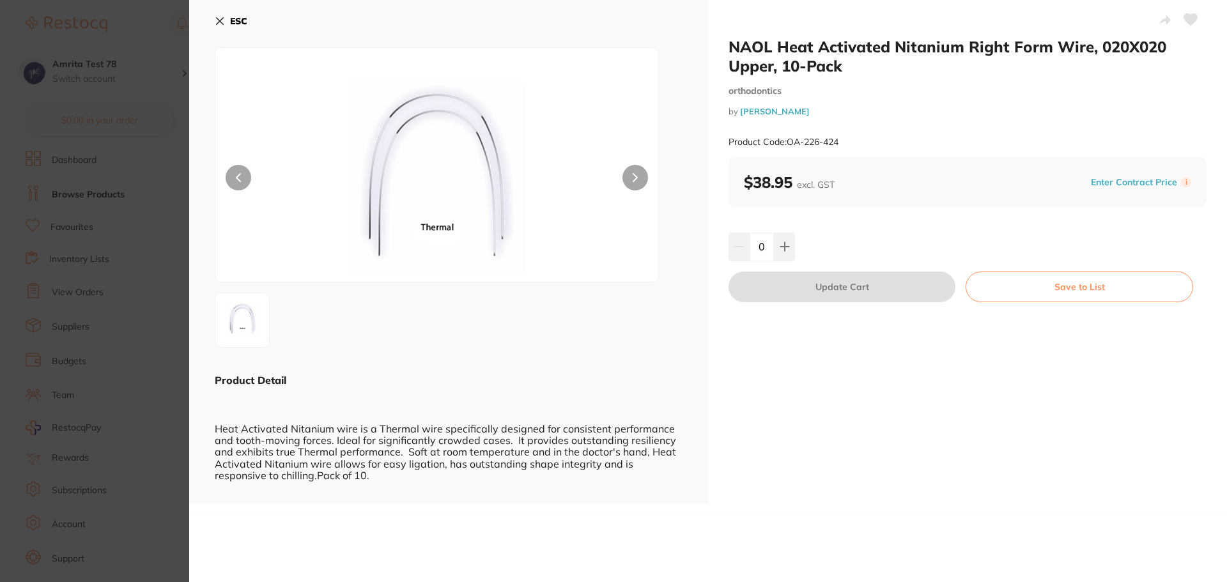
click at [217, 25] on icon at bounding box center [220, 21] width 10 height 10
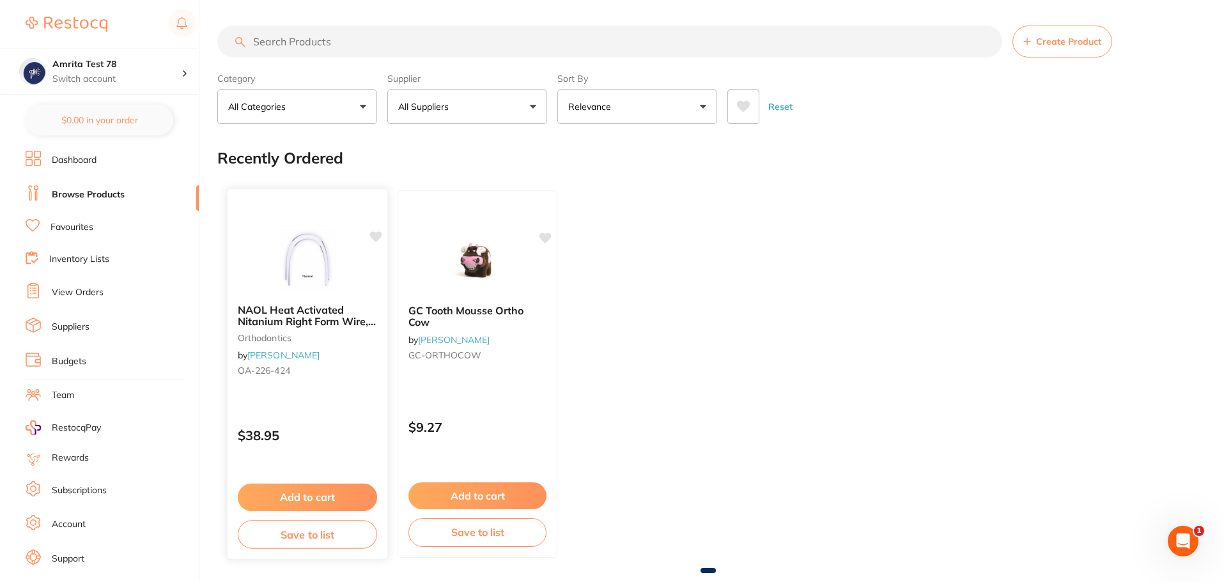
click at [332, 422] on div "$38.95" at bounding box center [308, 432] width 160 height 35
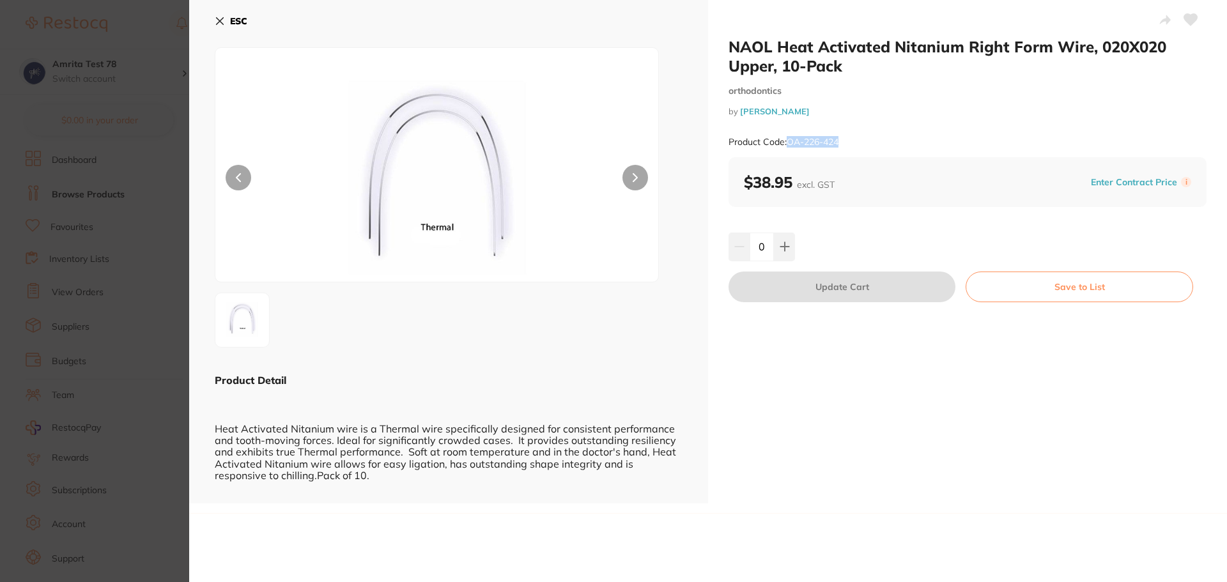
drag, startPoint x: 855, startPoint y: 143, endPoint x: 789, endPoint y: 140, distance: 65.9
click at [789, 140] on div "Product Code: OA-226-424" at bounding box center [968, 142] width 478 height 31
click at [889, 141] on div "Product Code: OA-226-424" at bounding box center [968, 142] width 478 height 31
drag, startPoint x: 221, startPoint y: 23, endPoint x: 18, endPoint y: 105, distance: 218.5
click at [221, 23] on icon at bounding box center [220, 21] width 10 height 10
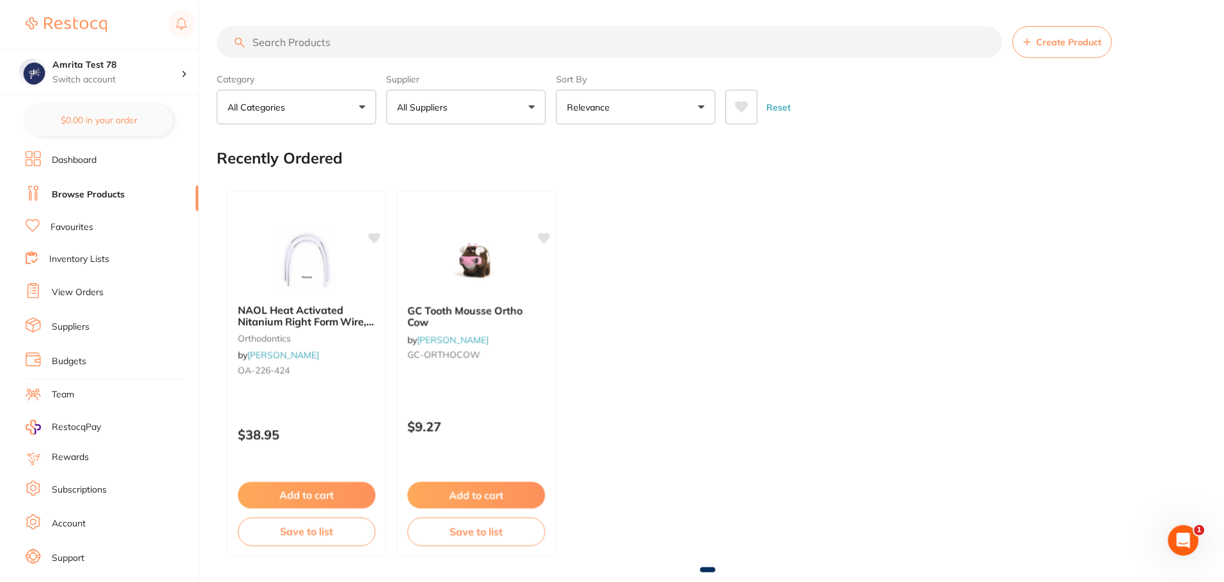
scroll to position [1, 0]
click at [729, 228] on div "NAOL Heat Activated Nitanium Right Form Wire, 020X020 Upper, 10-Pack orthodonti…" at bounding box center [707, 374] width 981 height 388
click at [292, 33] on input "search" at bounding box center [609, 42] width 785 height 32
paste input "OA-226-424"
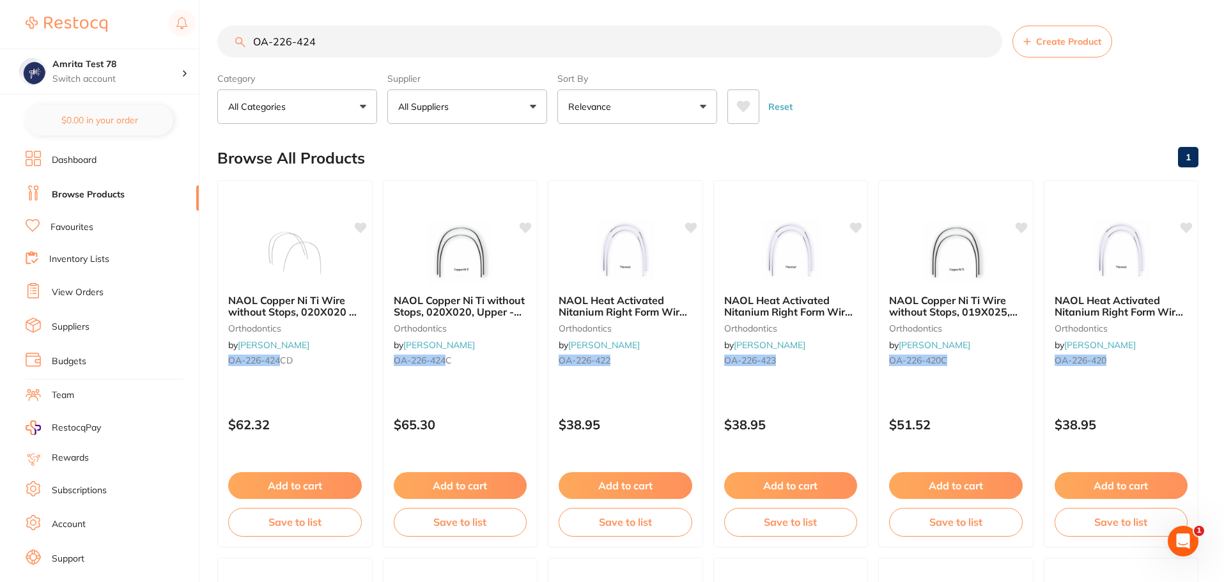
type input "OA-226-424"
click at [109, 191] on link "Browse Products" at bounding box center [88, 195] width 73 height 13
click at [113, 194] on link "Browse Products" at bounding box center [88, 195] width 73 height 13
click at [89, 162] on link "Dashboard" at bounding box center [74, 160] width 45 height 13
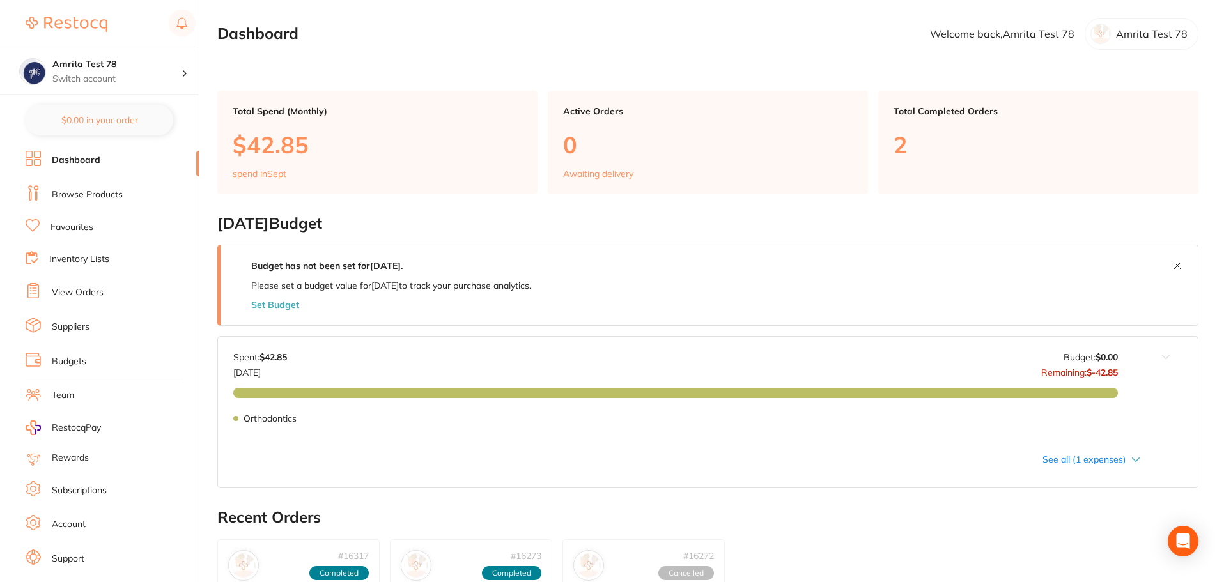
click at [95, 189] on link "Browse Products" at bounding box center [87, 195] width 71 height 13
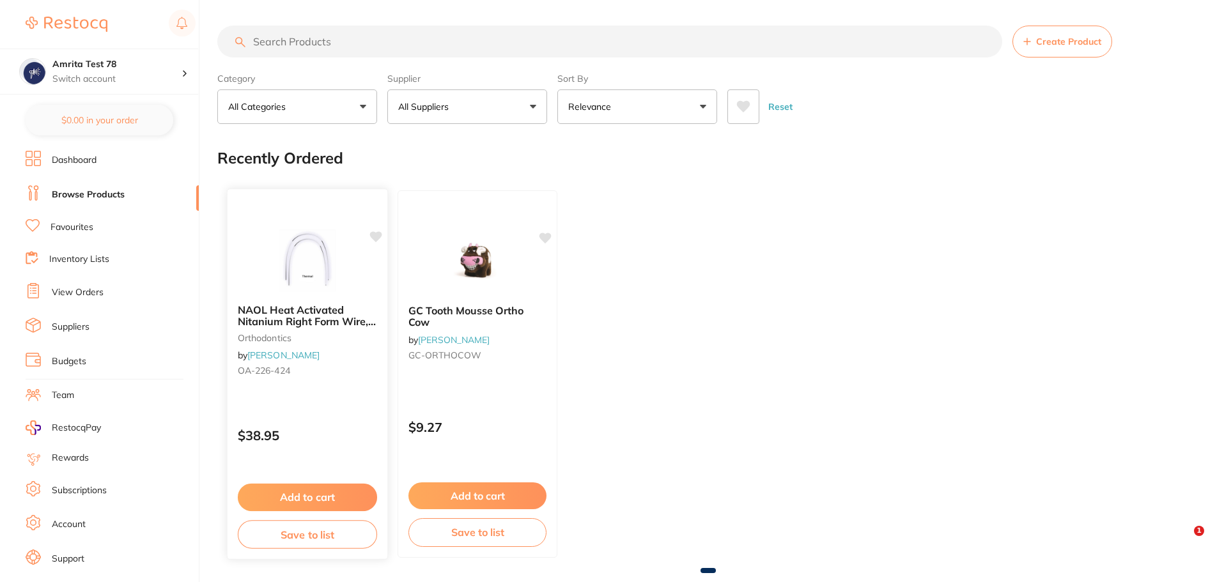
click at [265, 245] on img at bounding box center [307, 261] width 84 height 65
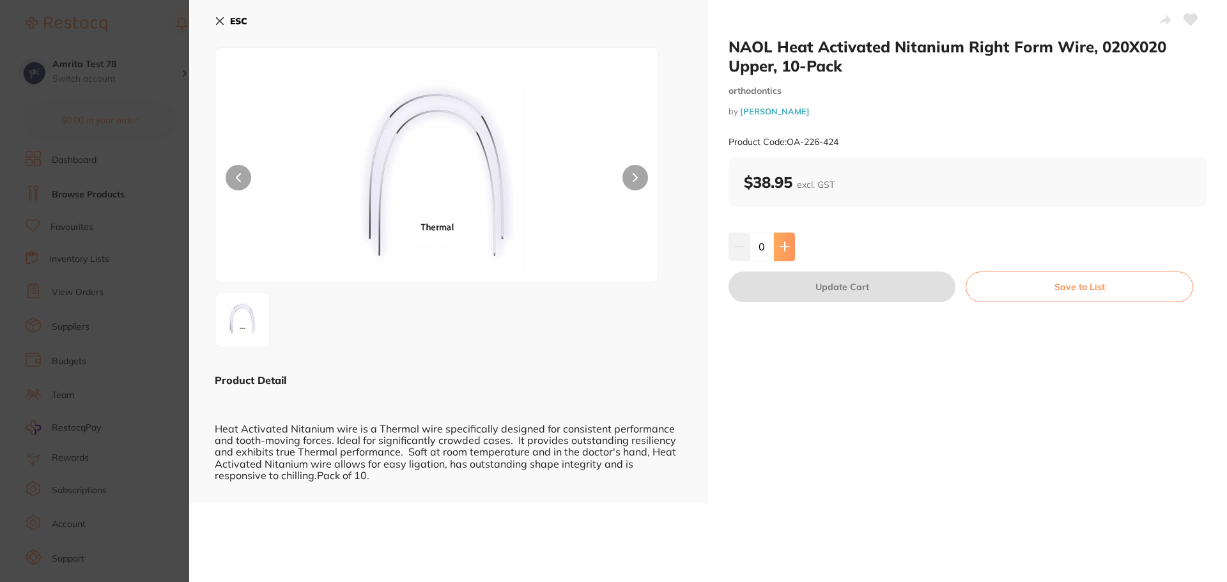
click at [786, 252] on button at bounding box center [784, 247] width 21 height 28
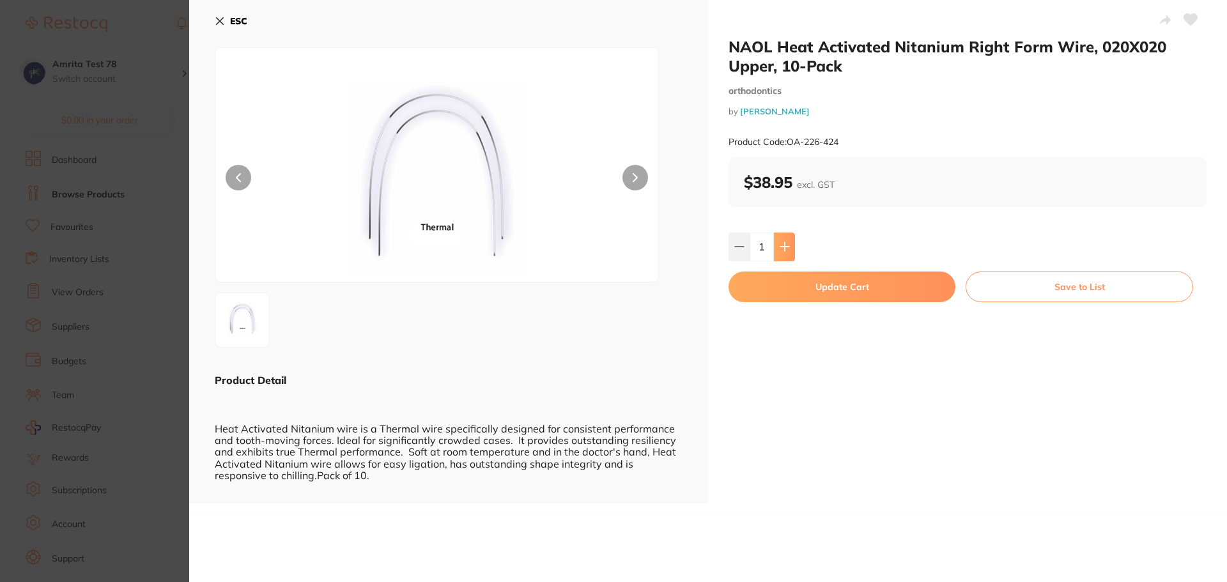
type input "1"
click at [805, 292] on button "Update Cart" at bounding box center [842, 287] width 227 height 31
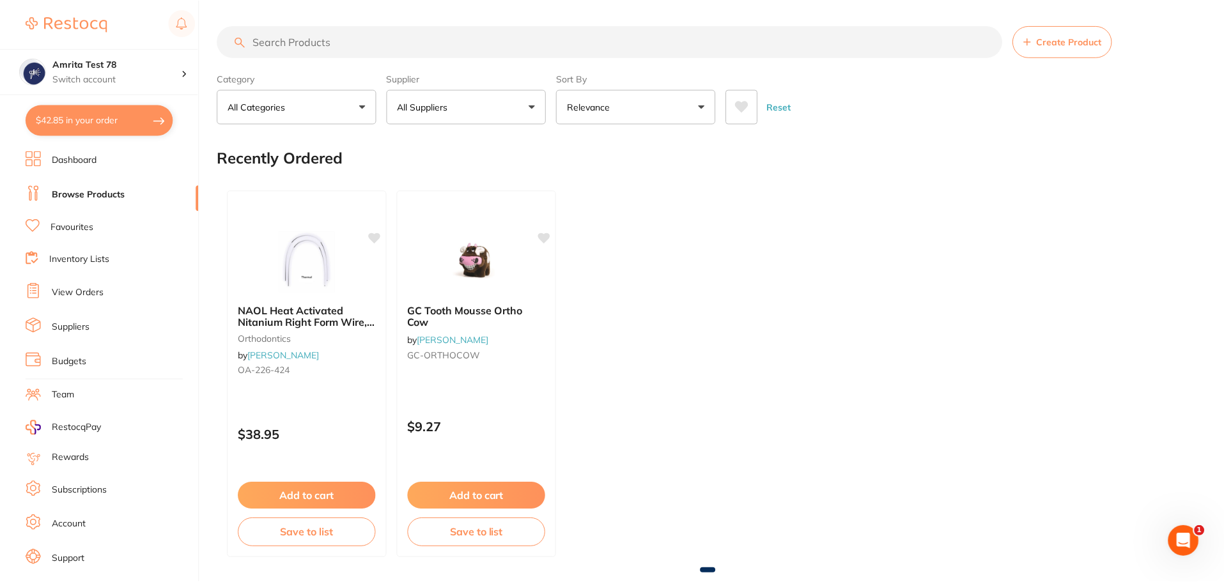
scroll to position [1, 0]
click at [150, 127] on button "$42.85 in your order" at bounding box center [100, 120] width 148 height 31
checkbox input "true"
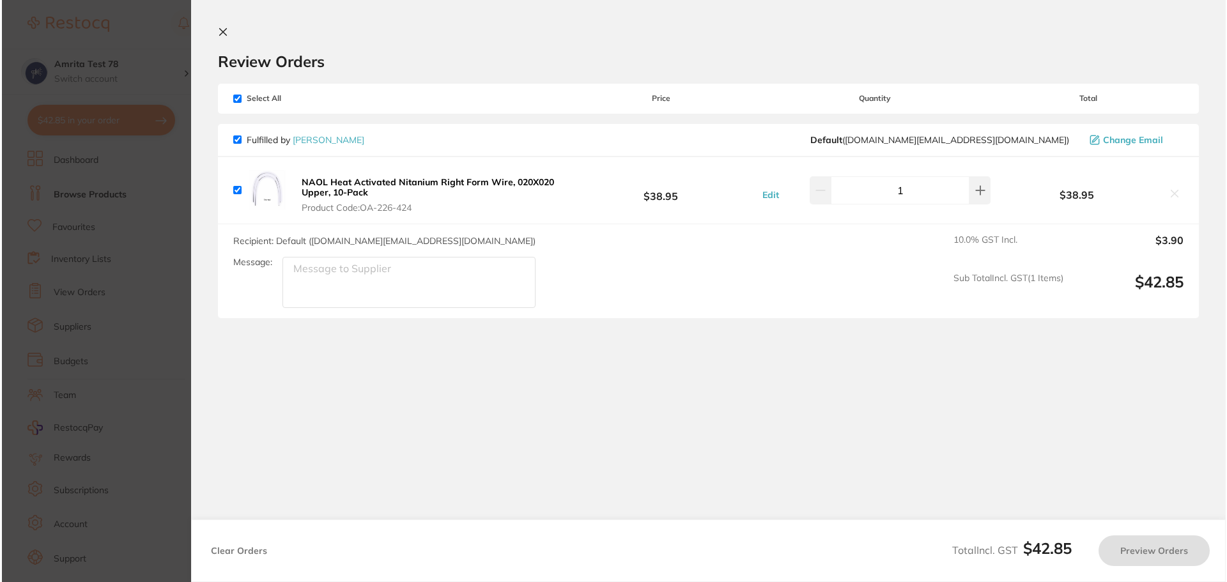
scroll to position [0, 0]
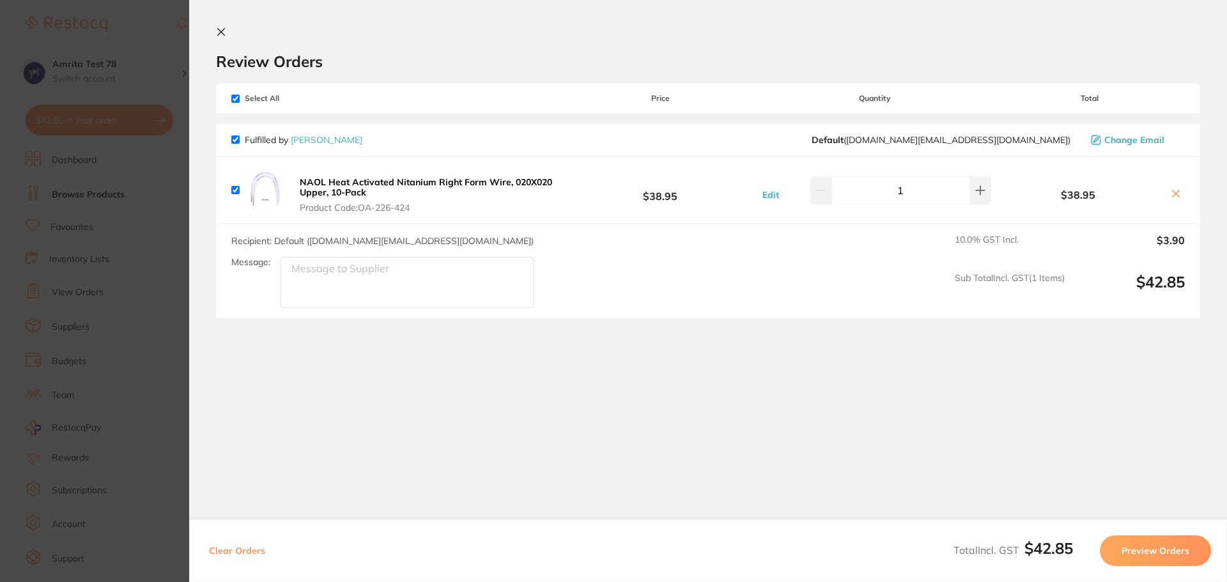
click at [1125, 554] on button "Preview Orders" at bounding box center [1155, 551] width 111 height 31
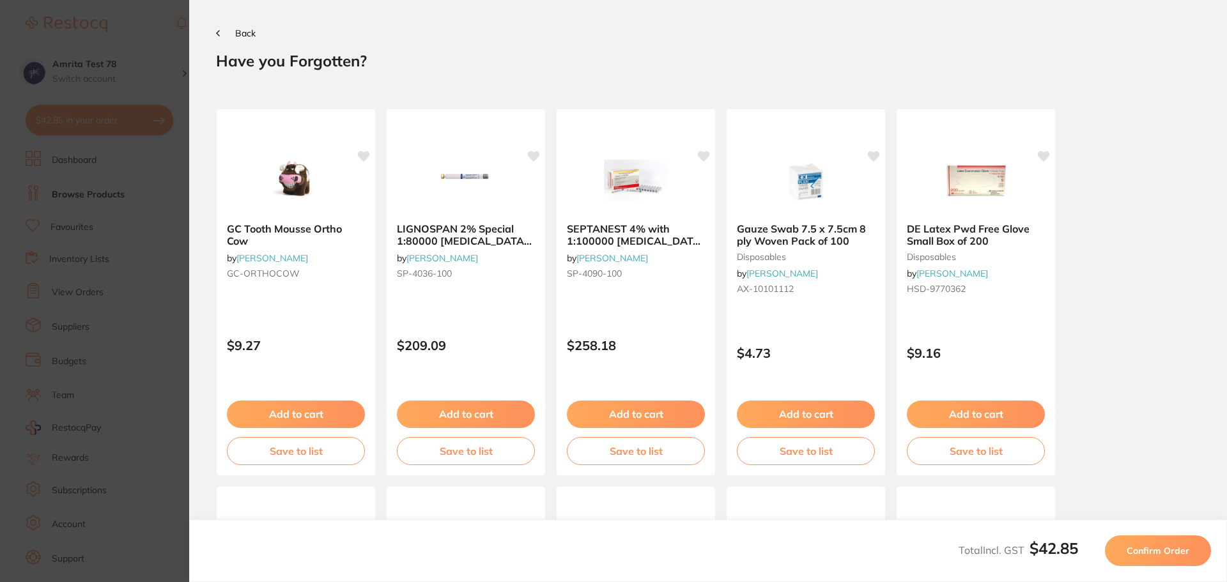
click at [1167, 552] on span "Confirm Order" at bounding box center [1158, 551] width 63 height 12
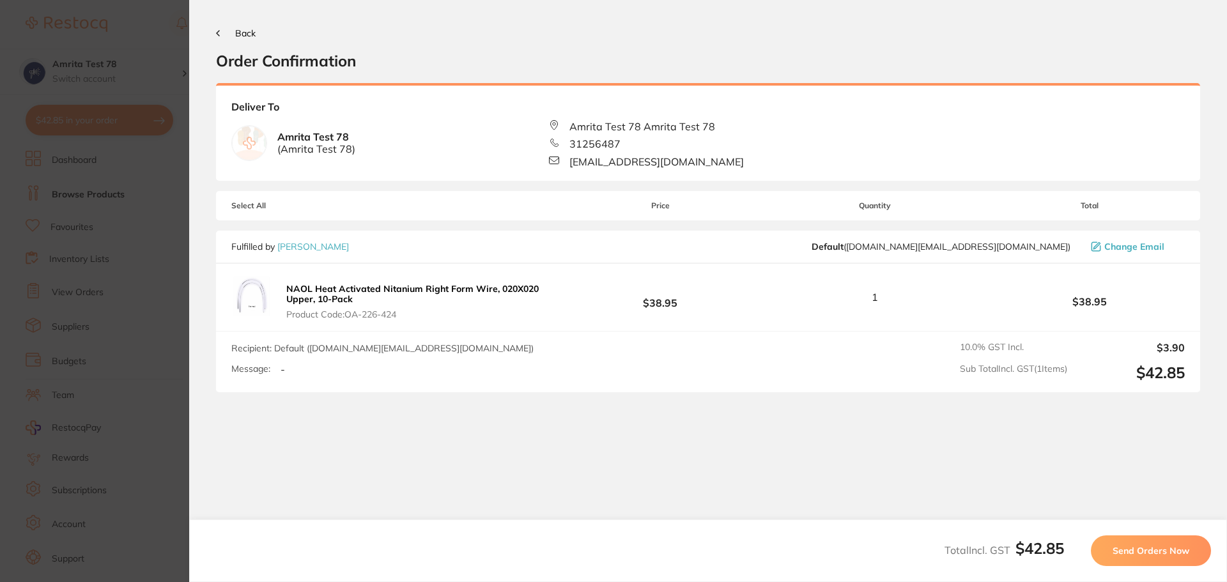
click at [1150, 550] on span "Send Orders Now" at bounding box center [1151, 551] width 77 height 12
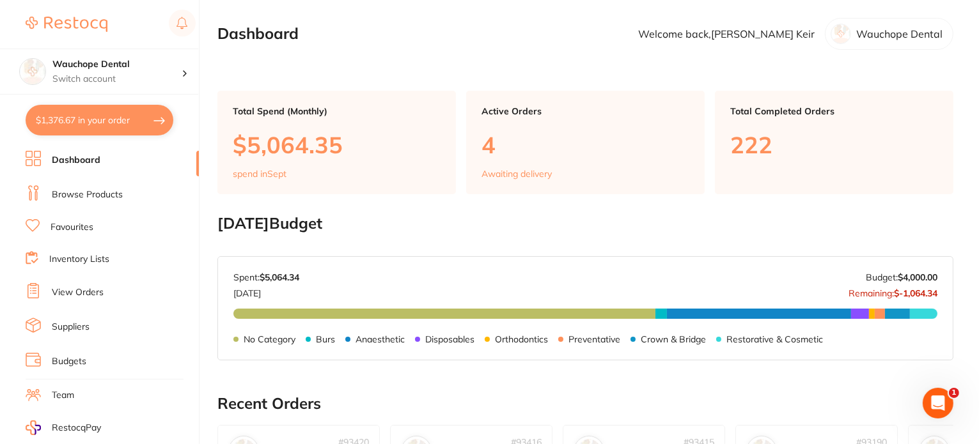
click at [92, 194] on link "Browse Products" at bounding box center [87, 195] width 71 height 13
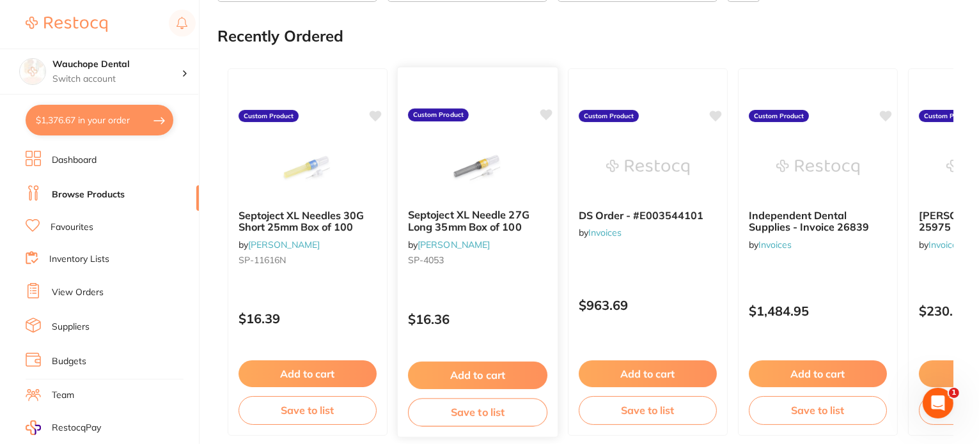
scroll to position [128, 0]
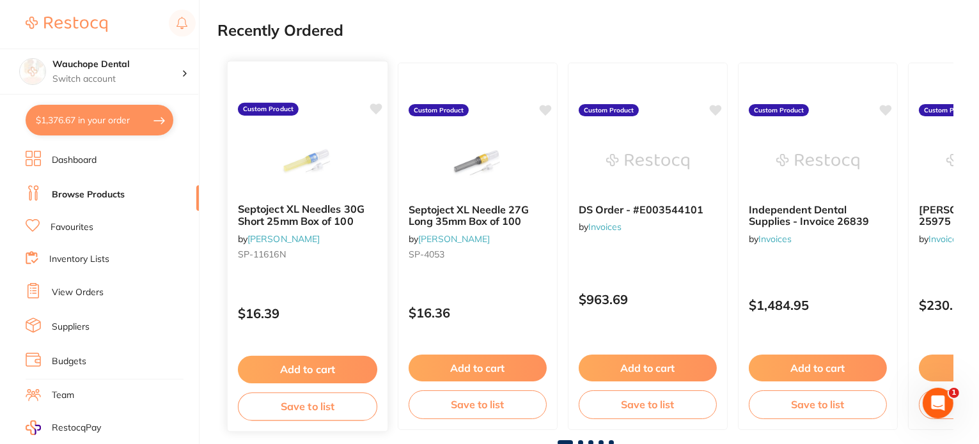
click at [332, 304] on div "$16.39" at bounding box center [308, 310] width 160 height 35
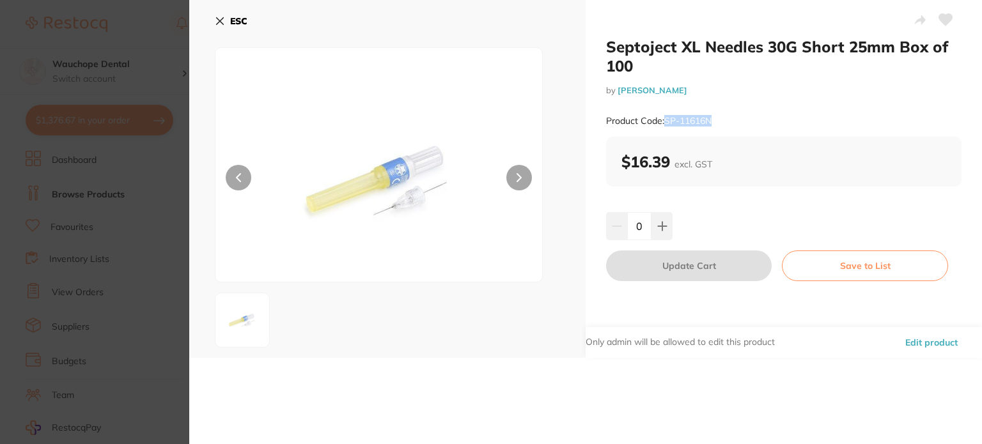
drag, startPoint x: 717, startPoint y: 120, endPoint x: 666, endPoint y: 121, distance: 51.1
click at [666, 121] on div "Product Code: SP-11616N" at bounding box center [783, 120] width 355 height 31
copy small "SP-11616N"
click at [222, 22] on icon at bounding box center [220, 21] width 10 height 10
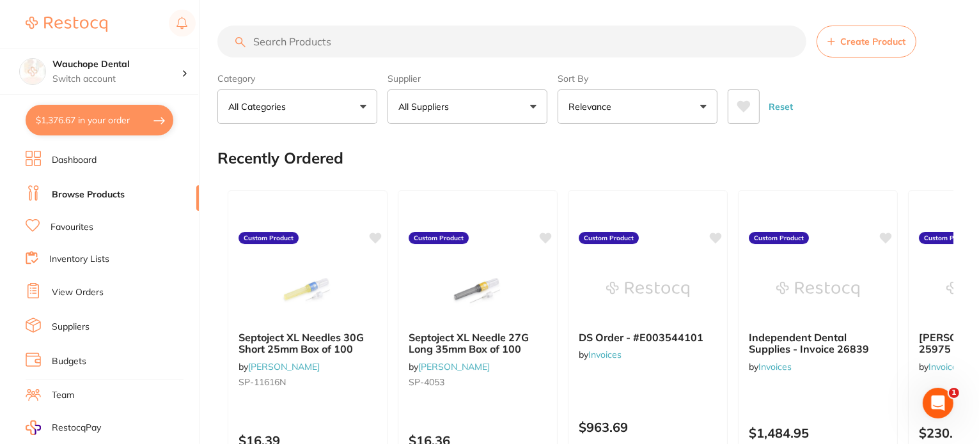
click at [324, 38] on input "search" at bounding box center [511, 42] width 589 height 32
paste input "SP-11616N"
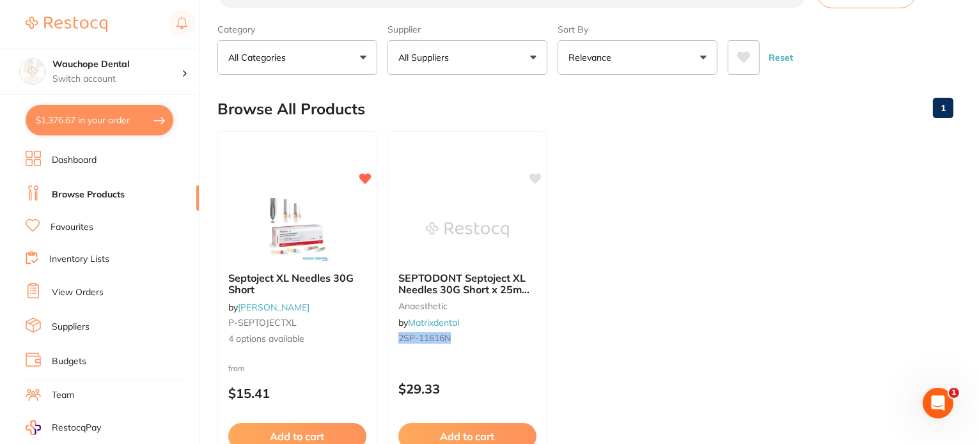
scroll to position [64, 0]
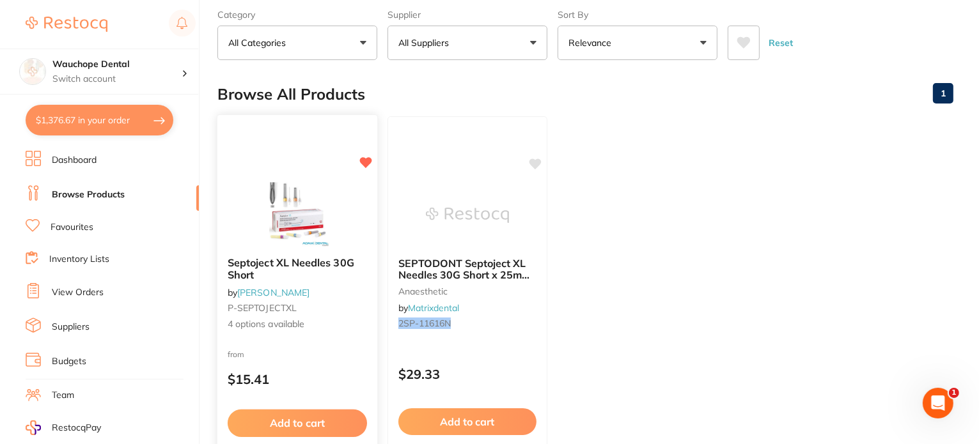
type input "SP-11616N"
click at [332, 305] on small "P-SEPTOJECTXL" at bounding box center [297, 308] width 139 height 10
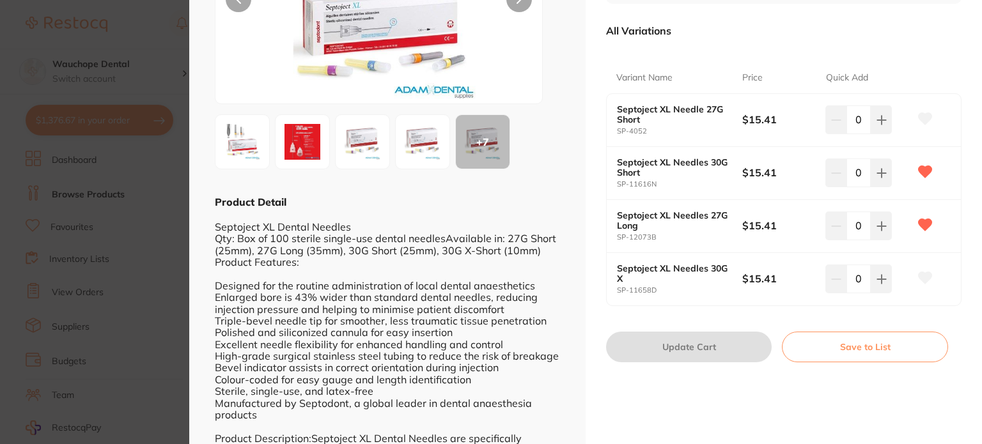
scroll to position [192, 0]
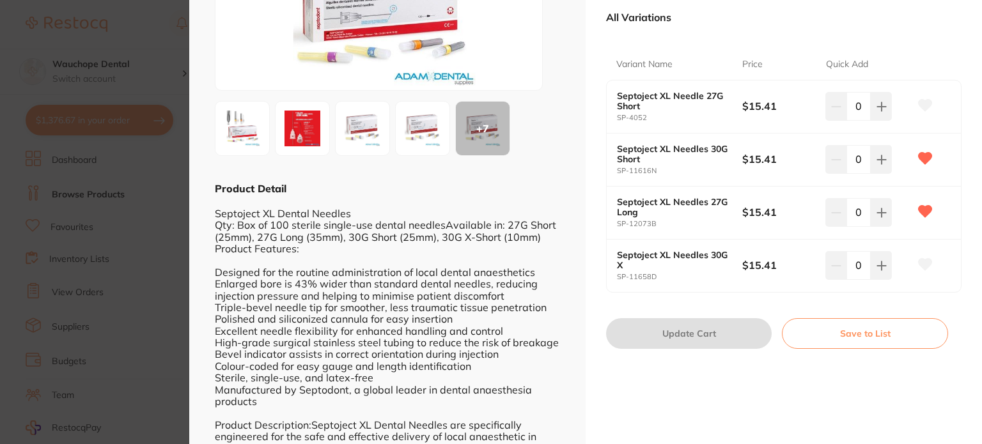
click at [120, 232] on section "Septoject XL Needles 30G Short by Adam Dental Product Code: P-SEPTOJECTXL ESC +…" at bounding box center [491, 222] width 982 height 444
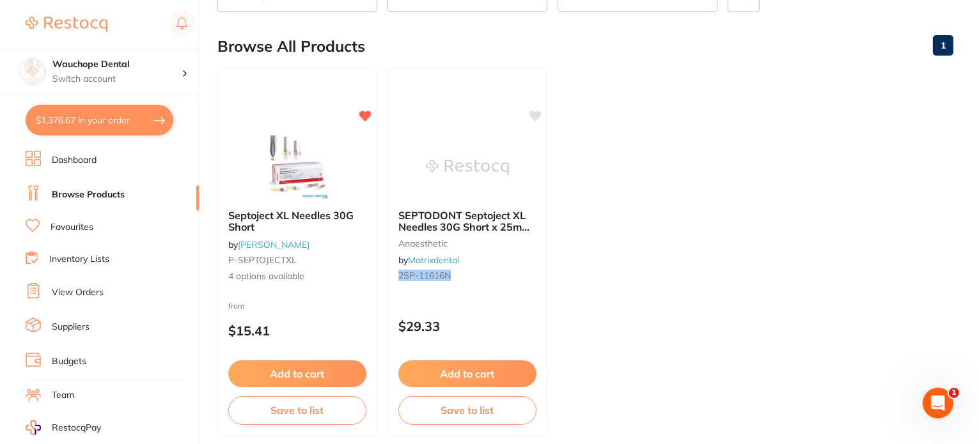
scroll to position [128, 0]
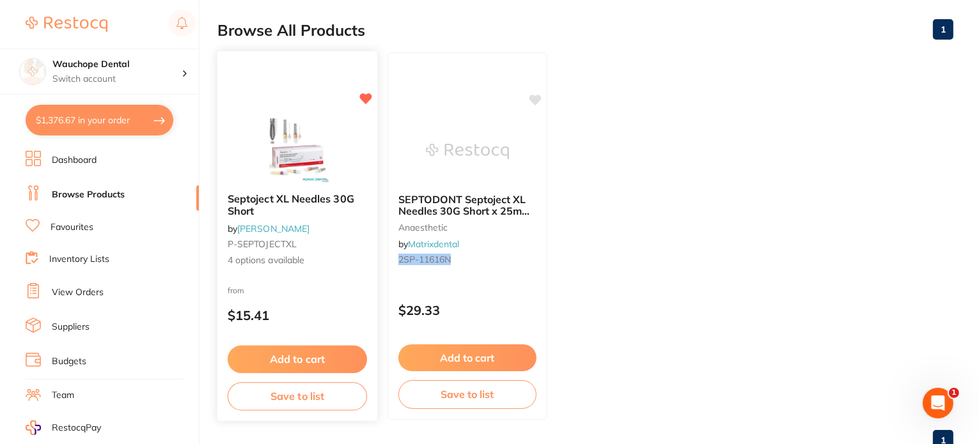
click at [327, 267] on div "Septoject XL Needles 30G Short by Adam Dental P-SEPTOJECTXL 4 options available" at bounding box center [297, 230] width 160 height 95
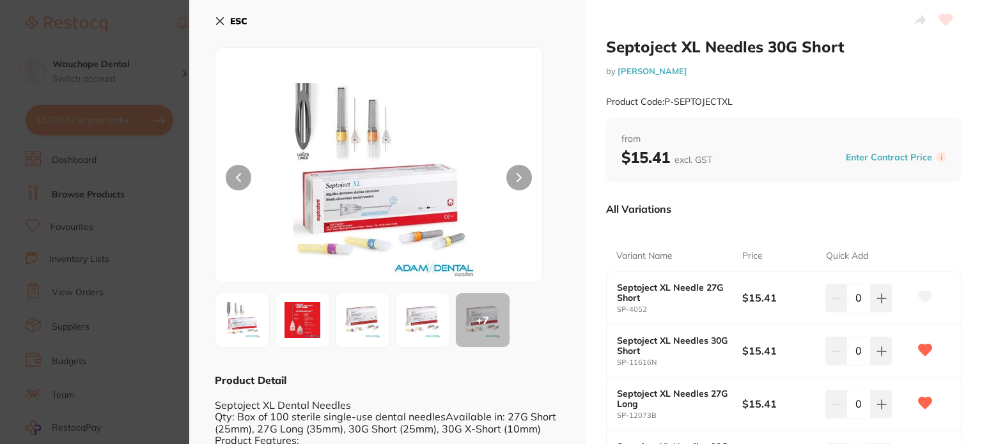
click at [220, 19] on icon at bounding box center [220, 21] width 10 height 10
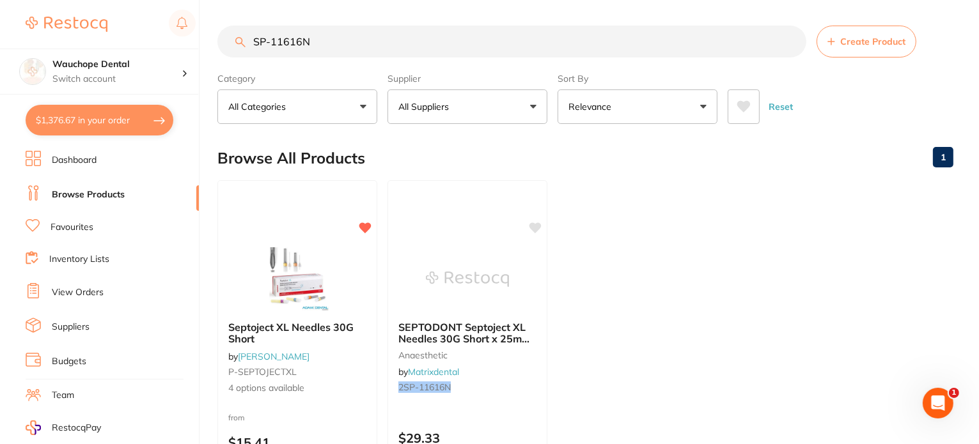
click at [860, 184] on ul "Septoject XL Needles 30G Short by Adam Dental P-SEPTOJECTXL 4 options available…" at bounding box center [585, 364] width 736 height 368
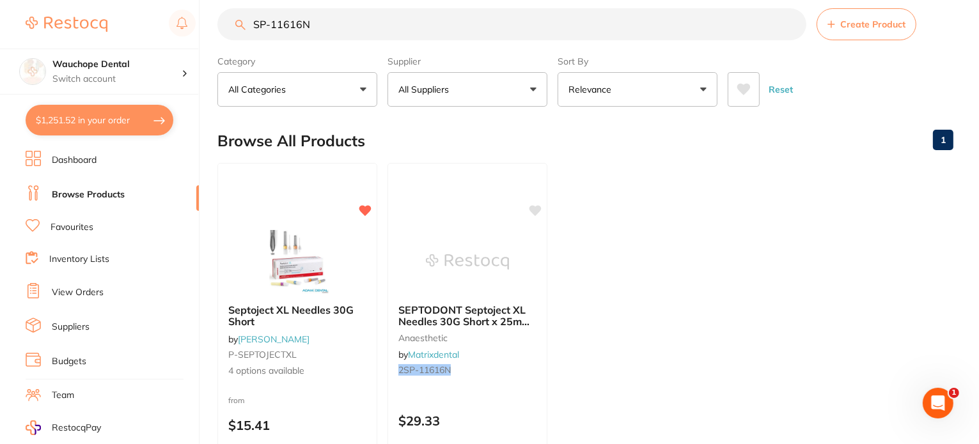
drag, startPoint x: 336, startPoint y: 17, endPoint x: 240, endPoint y: 42, distance: 98.9
click at [240, 42] on section "SP-11616N Create Product Category All Categories All Categories anaesthetic Cle…" at bounding box center [585, 57] width 736 height 98
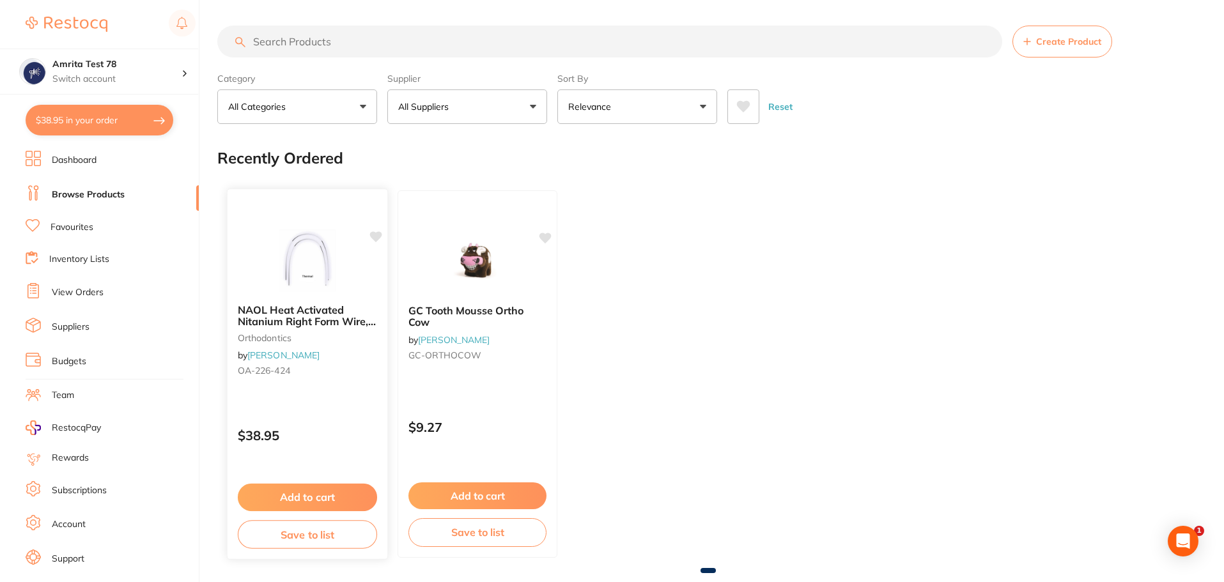
click at [275, 394] on div "NAOL Heat Activated Nitanium Right Form Wire, 020X020 Upper, 10-Pack orthodonti…" at bounding box center [308, 374] width 162 height 371
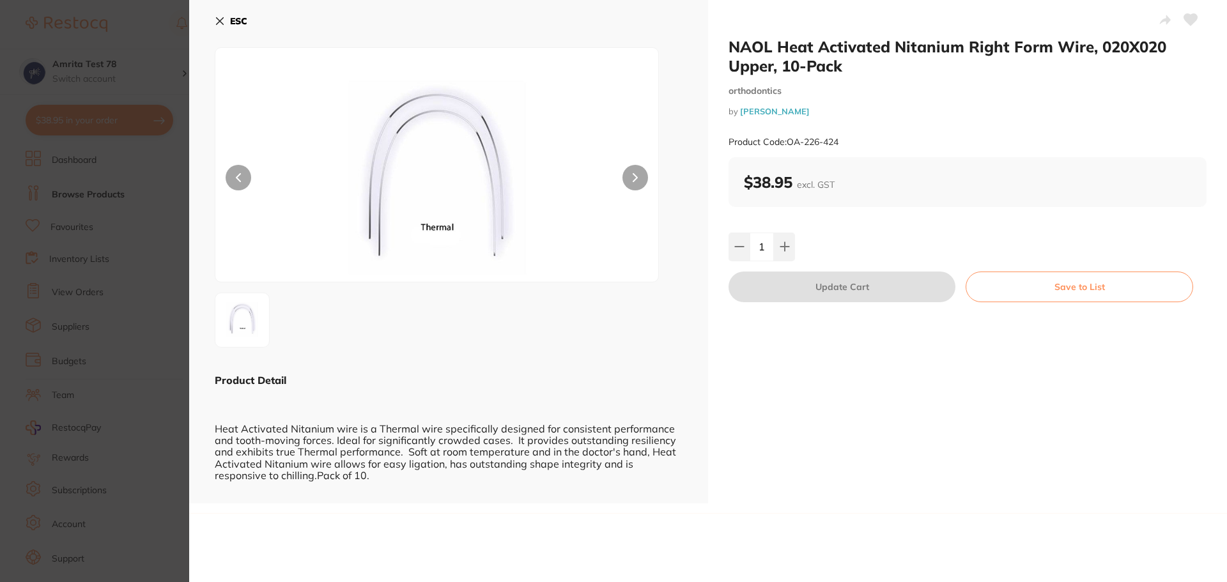
click at [222, 22] on icon at bounding box center [220, 21] width 10 height 10
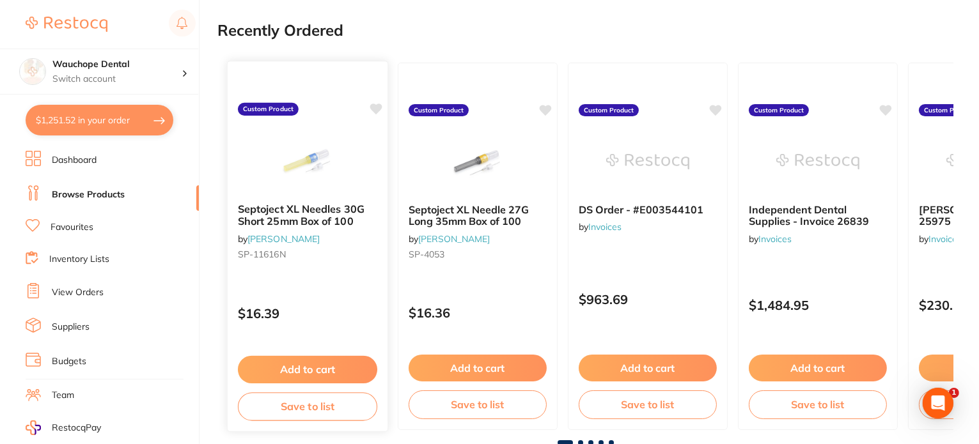
click at [334, 199] on div "Septoject XL Needles 30G Short 25mm Box of 100 by [PERSON_NAME] [PERSON_NAME]-1…" at bounding box center [308, 234] width 160 height 82
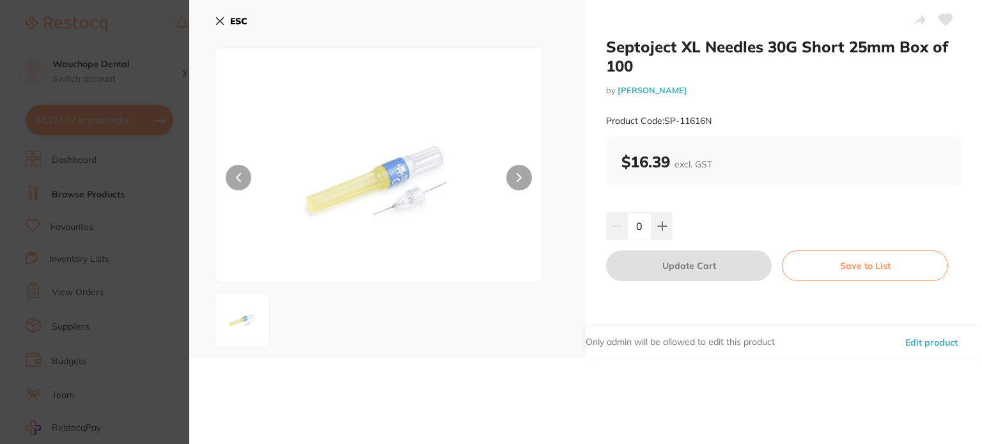
click at [917, 344] on button "Edit product" at bounding box center [931, 342] width 60 height 31
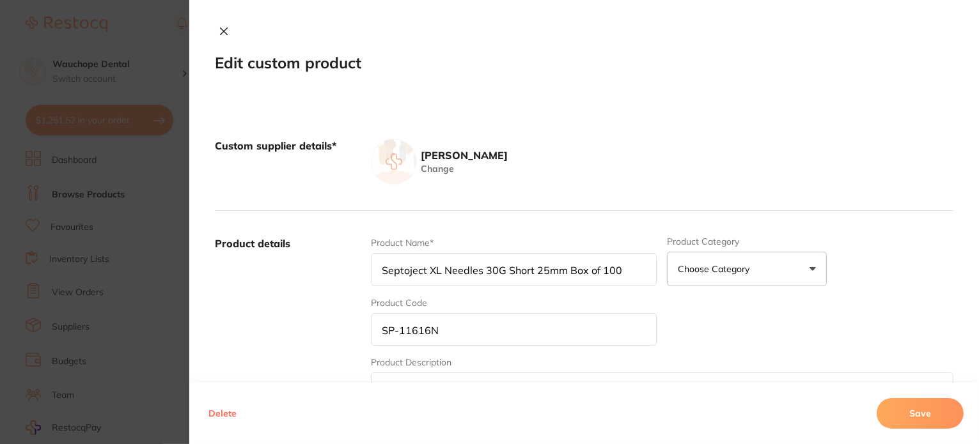
click at [221, 30] on icon at bounding box center [224, 31] width 7 height 7
